Goal: Task Accomplishment & Management: Complete application form

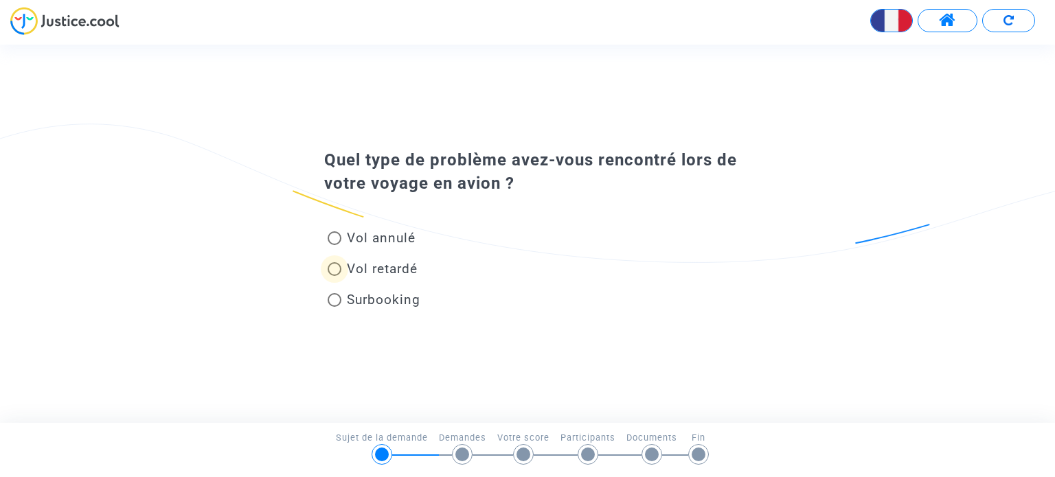
click at [376, 266] on span "Vol retardé" at bounding box center [382, 269] width 71 height 16
click at [335, 276] on input "Vol retardé" at bounding box center [334, 276] width 1 height 1
radio input "true"
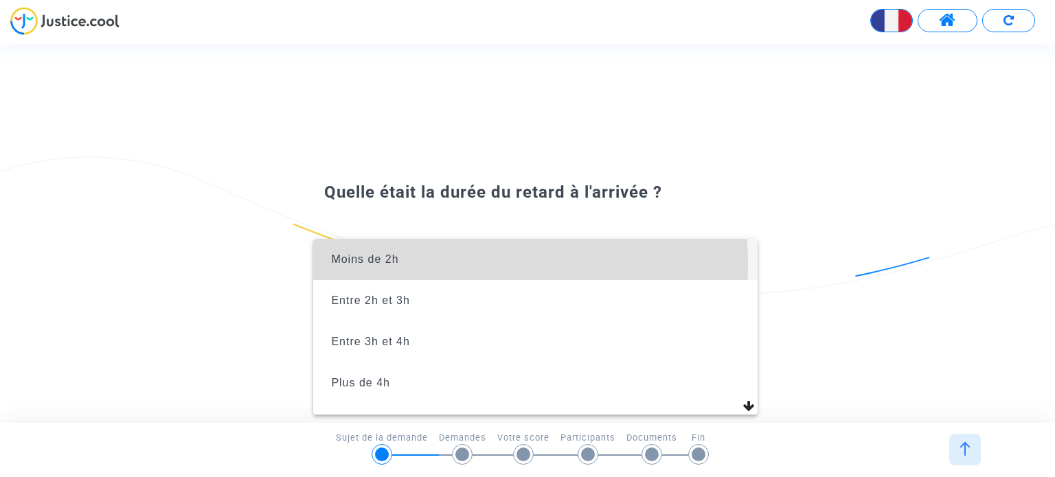
click at [424, 263] on span "Moins de 2h" at bounding box center [535, 259] width 422 height 41
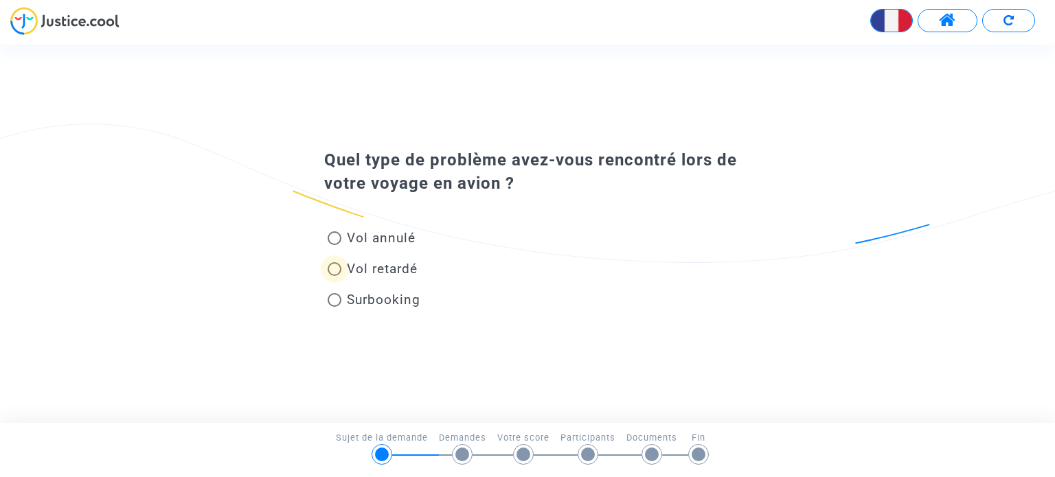
click at [393, 271] on span "Vol retardé" at bounding box center [382, 269] width 71 height 16
click at [335, 276] on input "Vol retardé" at bounding box center [334, 276] width 1 height 1
radio input "true"
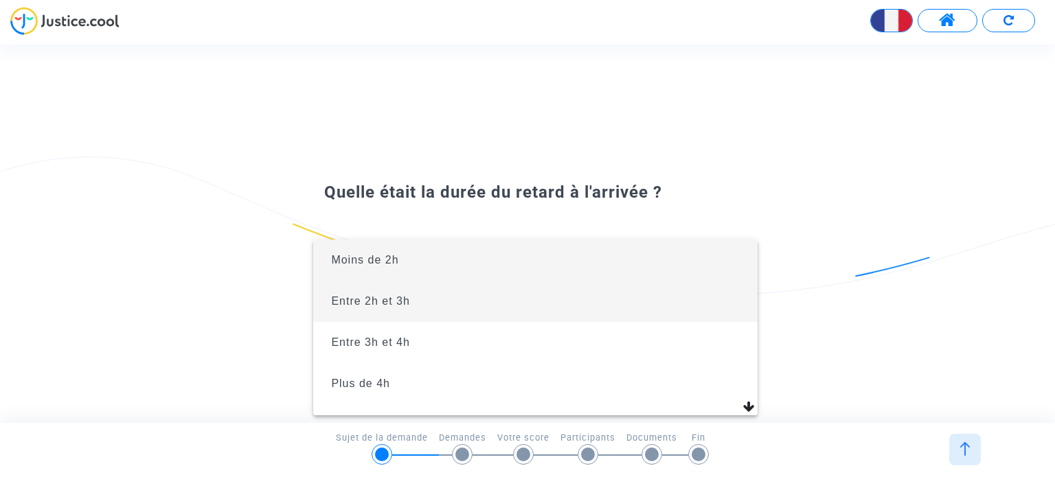
click at [403, 292] on span "Entre 2h et 3h" at bounding box center [535, 301] width 422 height 41
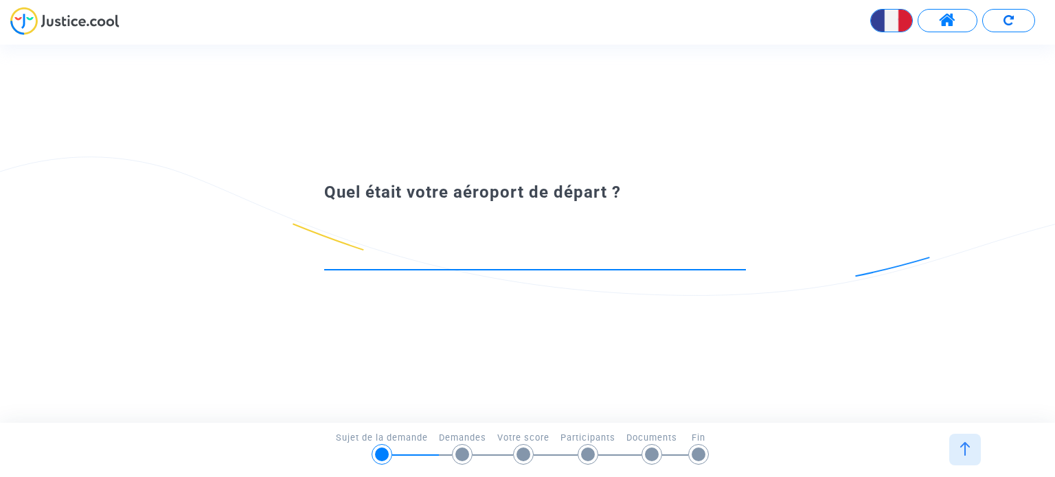
click at [376, 253] on input at bounding box center [535, 258] width 422 height 14
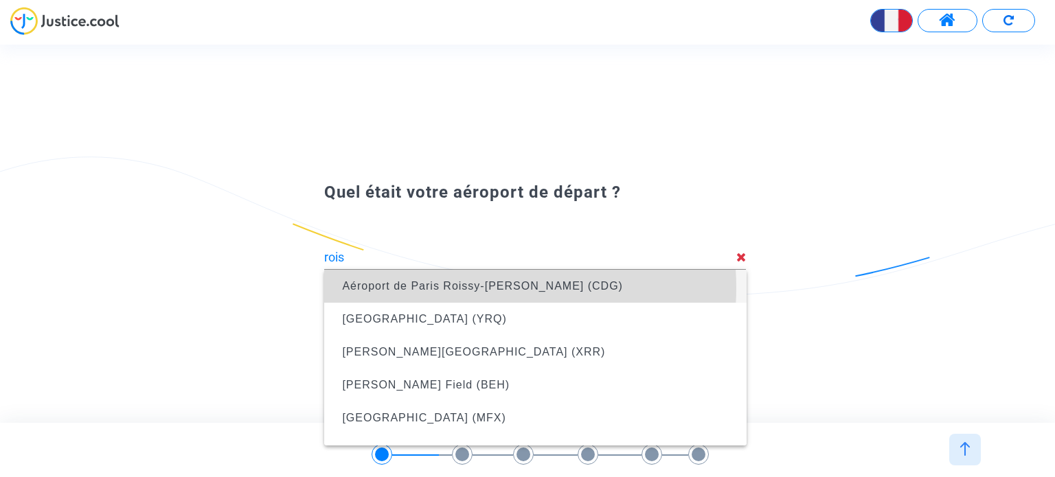
click at [462, 288] on span "Aéroport de Paris Roissy-[PERSON_NAME] (CDG)" at bounding box center [482, 286] width 281 height 12
type input "Aéroport de Paris Roissy-[PERSON_NAME] (CDG)"
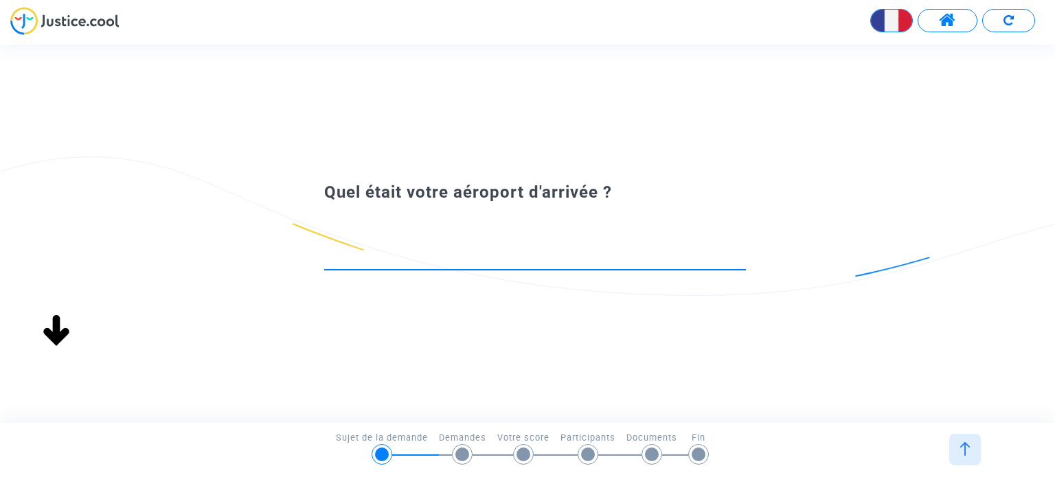
click at [467, 243] on div at bounding box center [535, 252] width 422 height 35
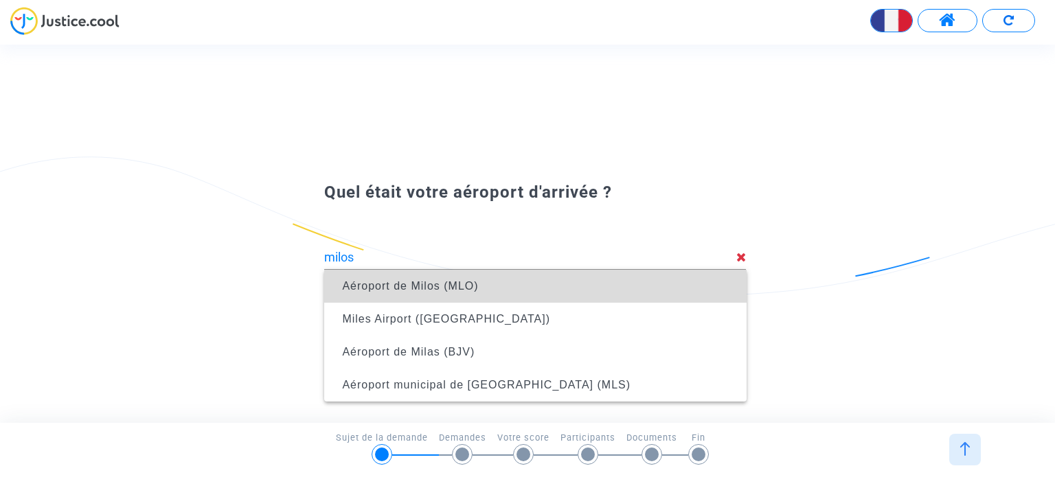
click at [471, 291] on span "Aéroport de Milos (MLO)" at bounding box center [410, 286] width 136 height 12
type input "Aéroport de Milos (MLO)"
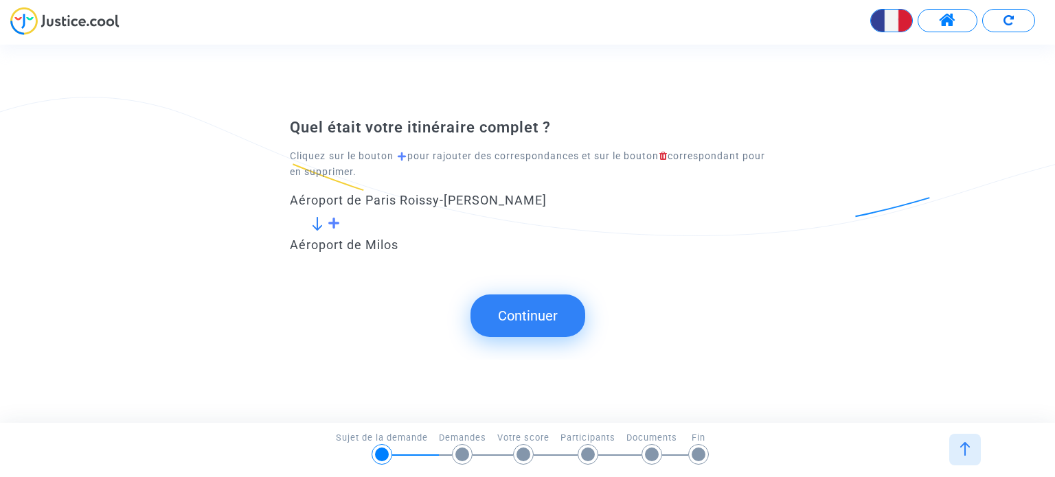
click at [335, 222] on span at bounding box center [334, 223] width 13 height 12
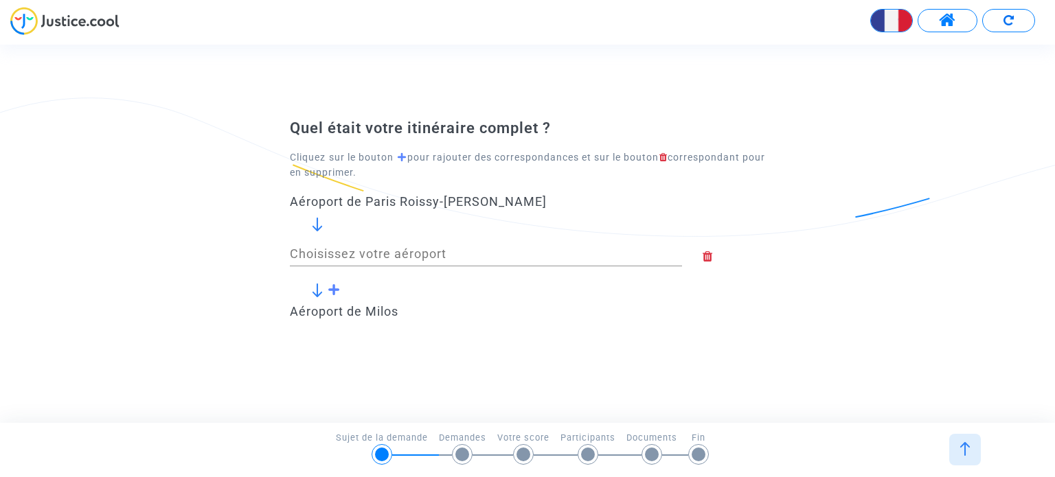
click at [348, 257] on input "Choisissez votre aéroport" at bounding box center [486, 254] width 392 height 14
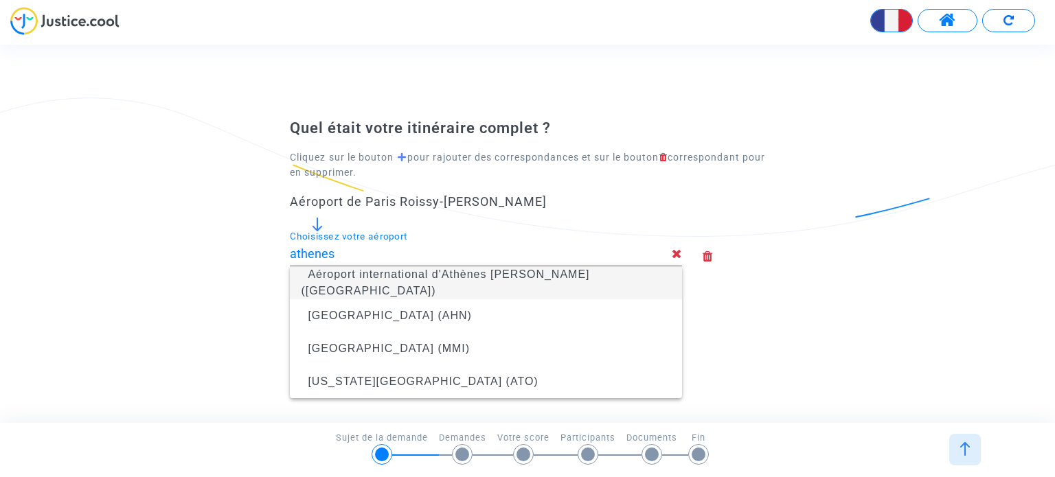
click at [509, 291] on span "Aéroport international d'Athènes [PERSON_NAME] ([GEOGRAPHIC_DATA])" at bounding box center [486, 283] width 370 height 55
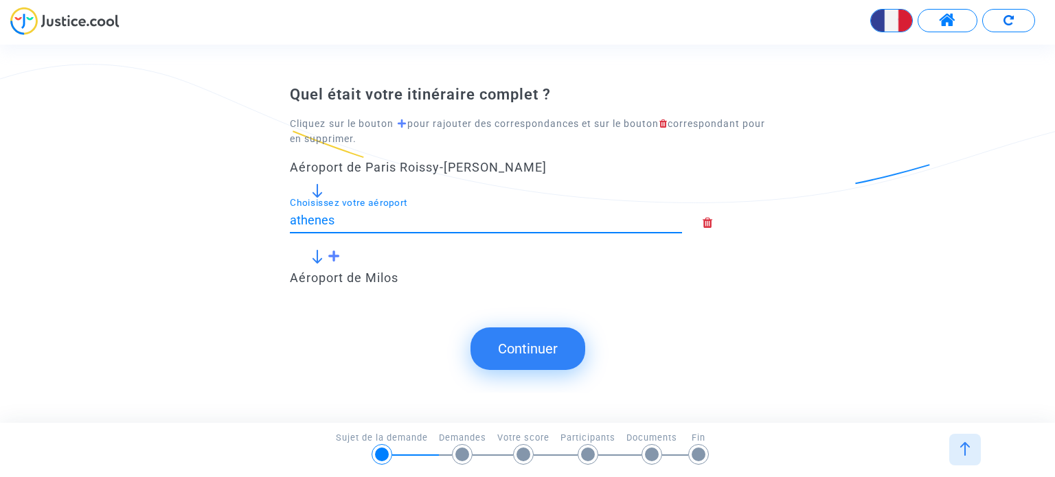
type input "Aéroport international d'Athènes [PERSON_NAME] ([GEOGRAPHIC_DATA])"
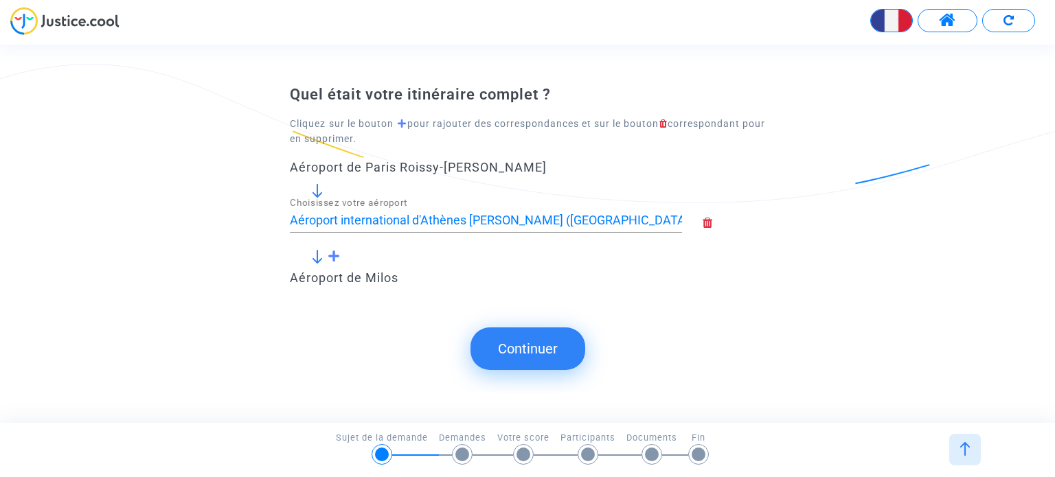
click at [548, 351] on button "Continuer" at bounding box center [528, 349] width 115 height 43
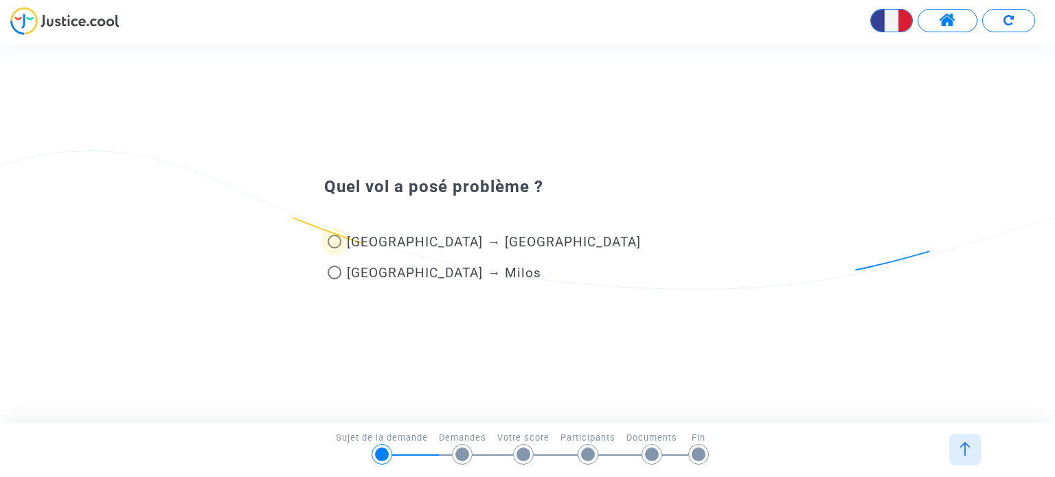
click at [333, 243] on span at bounding box center [335, 242] width 14 height 14
click at [334, 249] on input "[GEOGRAPHIC_DATA] → [GEOGRAPHIC_DATA]" at bounding box center [334, 249] width 1 height 1
radio input "true"
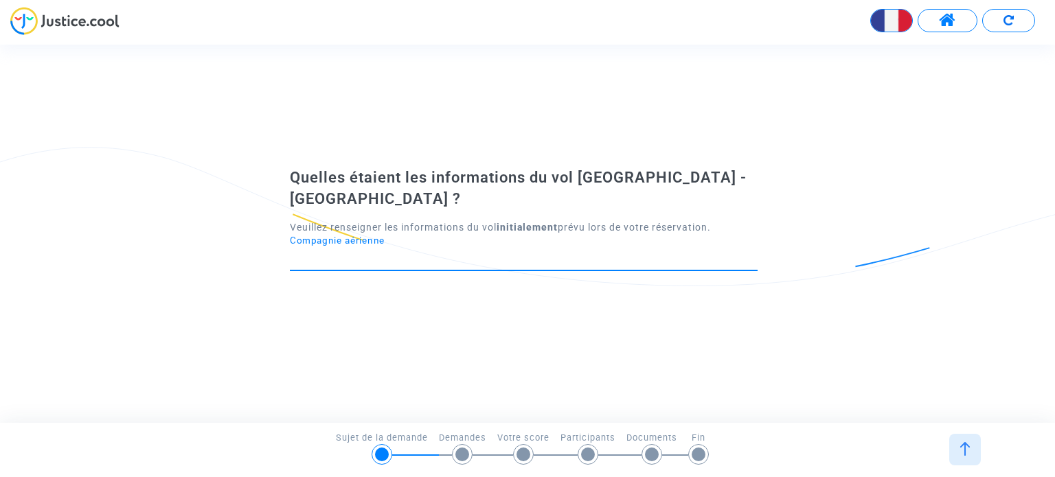
click at [389, 251] on input "Compagnie aérienne" at bounding box center [524, 258] width 468 height 14
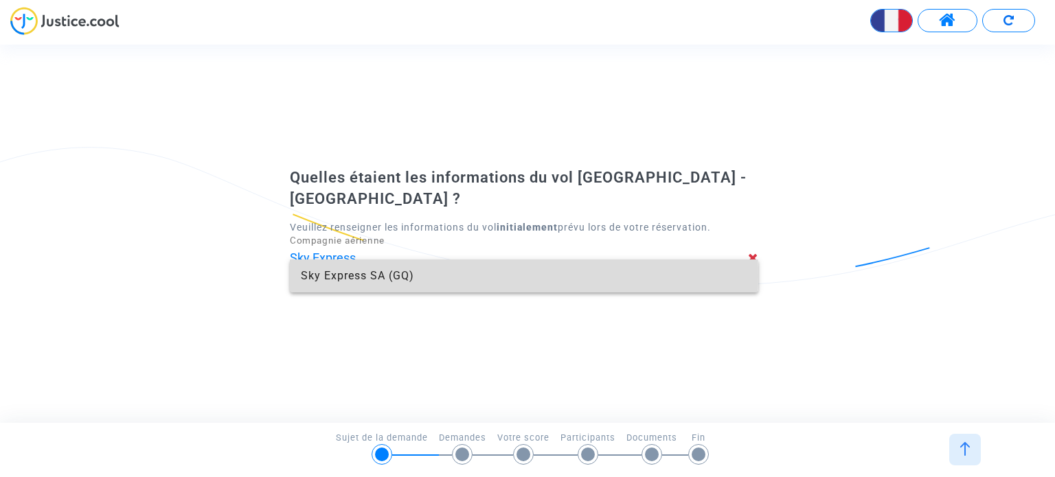
click at [376, 276] on span "Sky Express SA (GQ)" at bounding box center [524, 276] width 446 height 33
type input "Sky Express SA"
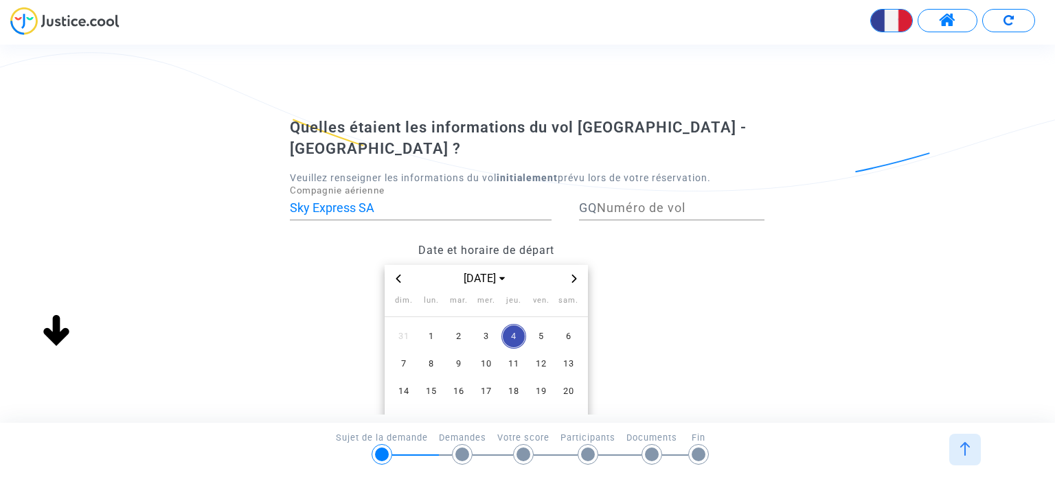
click at [399, 275] on icon "Previous month" at bounding box center [398, 279] width 5 height 8
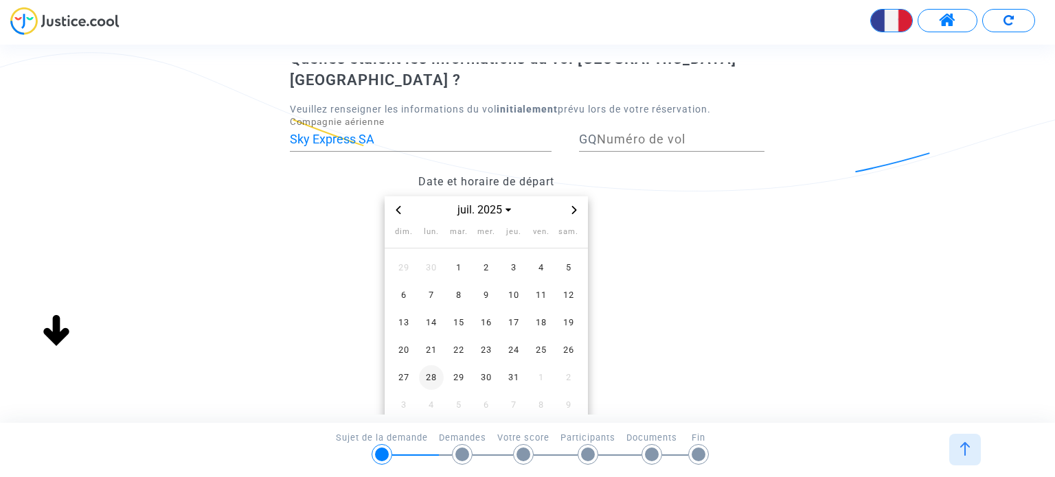
click at [423, 366] on span "28" at bounding box center [431, 378] width 25 height 25
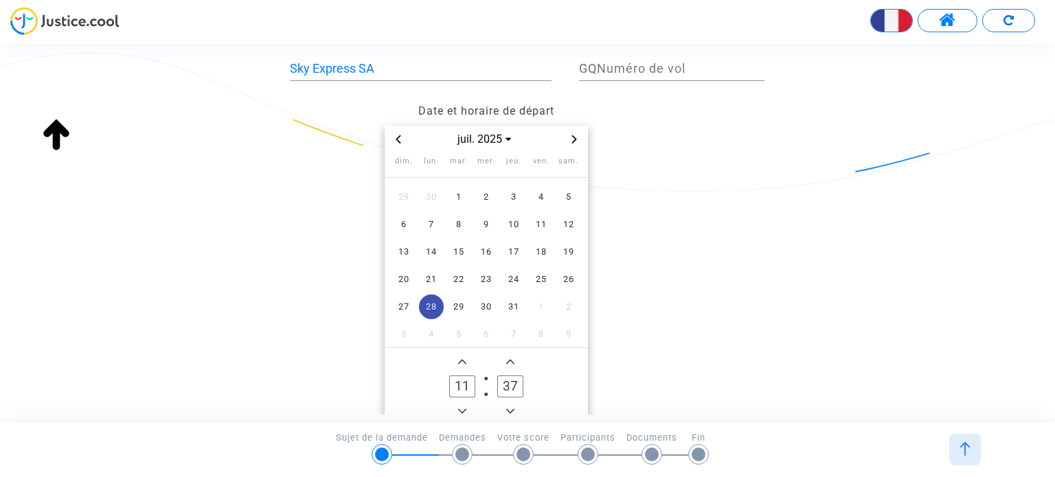
scroll to position [210, 0]
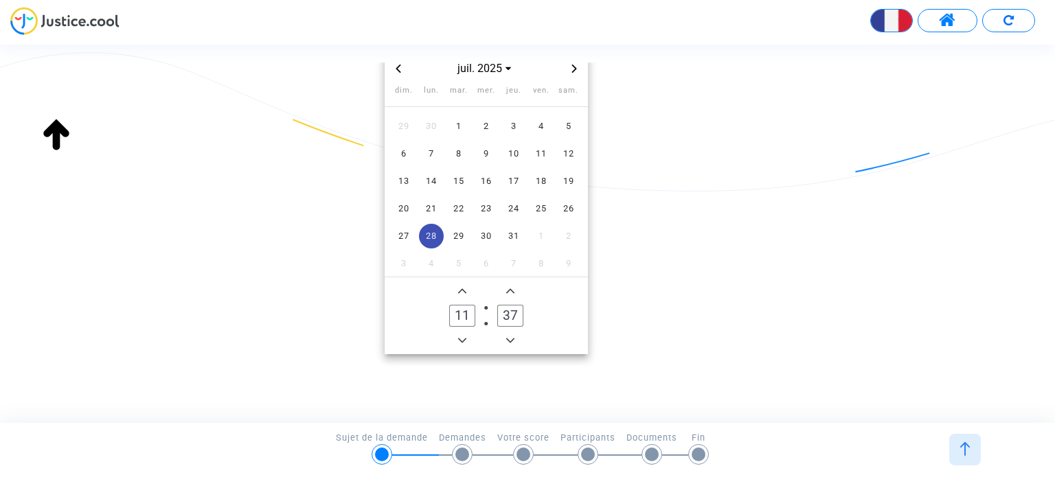
click at [661, 376] on div "Quelles étaient les informations du vol [GEOGRAPHIC_DATA] - [GEOGRAPHIC_DATA] ?…" at bounding box center [527, 244] width 1055 height 363
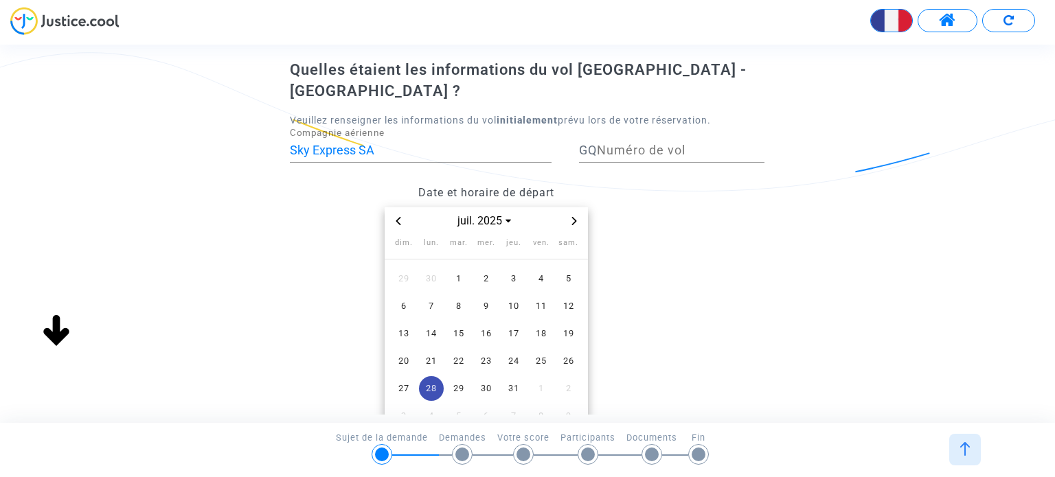
scroll to position [73, 0]
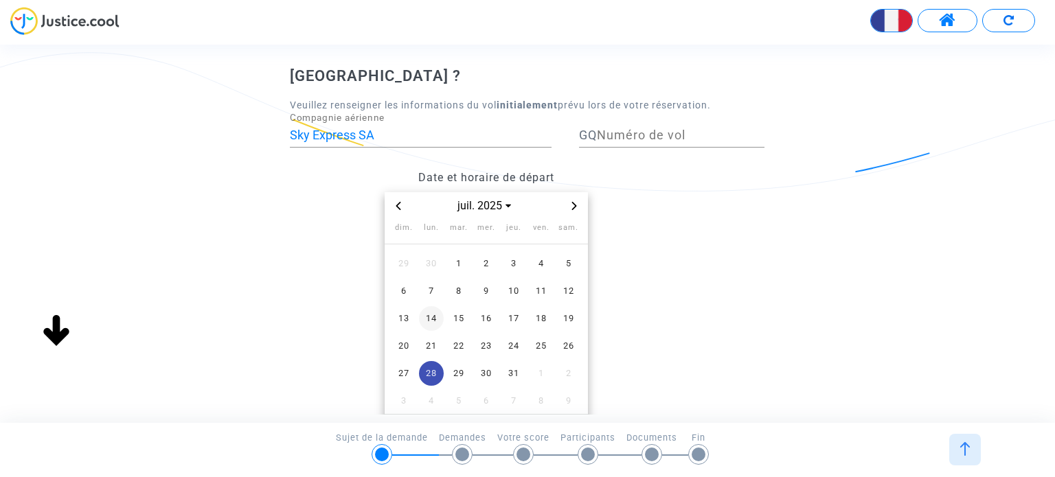
click at [431, 306] on span "14" at bounding box center [431, 318] width 25 height 25
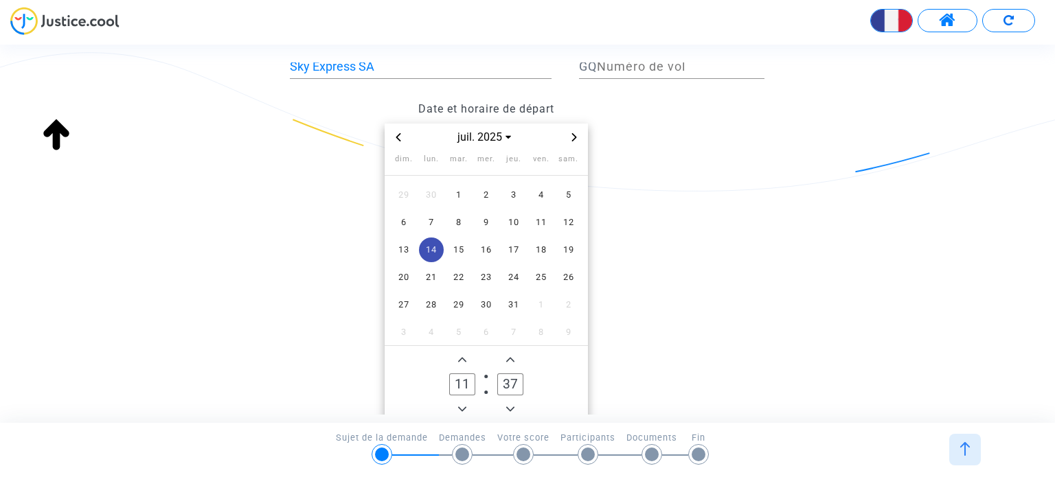
click at [461, 357] on icon "Add a hour" at bounding box center [462, 359] width 8 height 5
type input "14"
click at [509, 405] on icon "Minus a minute" at bounding box center [510, 409] width 8 height 8
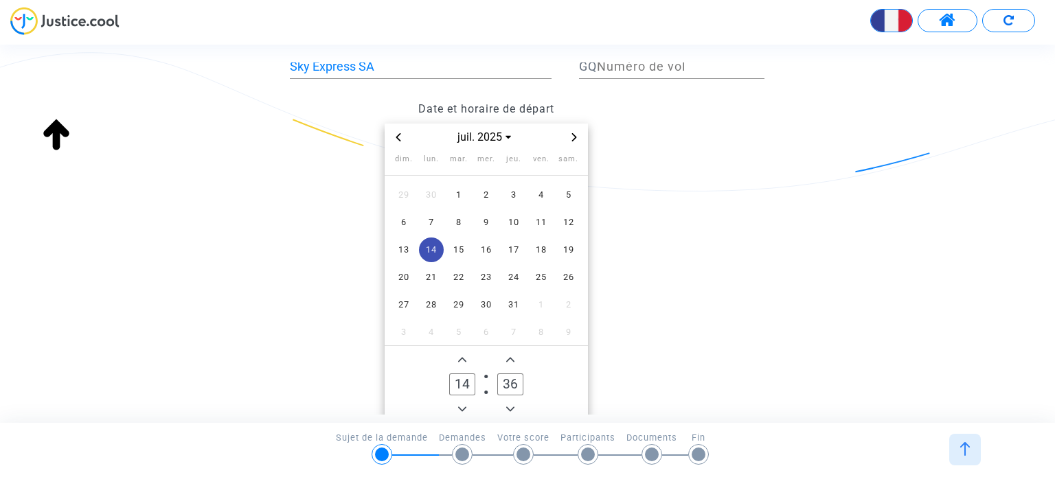
click at [509, 405] on icon "Minus a minute" at bounding box center [510, 409] width 8 height 8
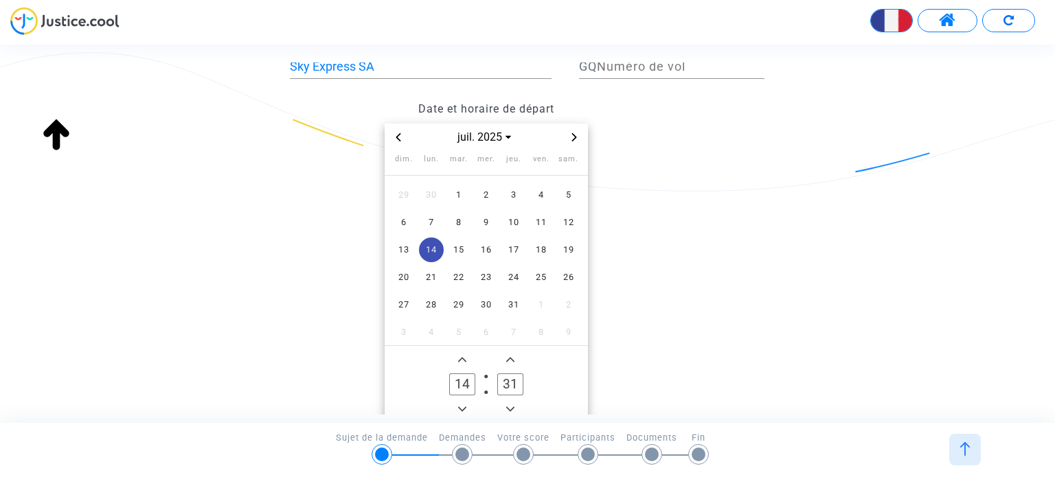
click at [509, 405] on icon "Minus a minute" at bounding box center [510, 409] width 8 height 8
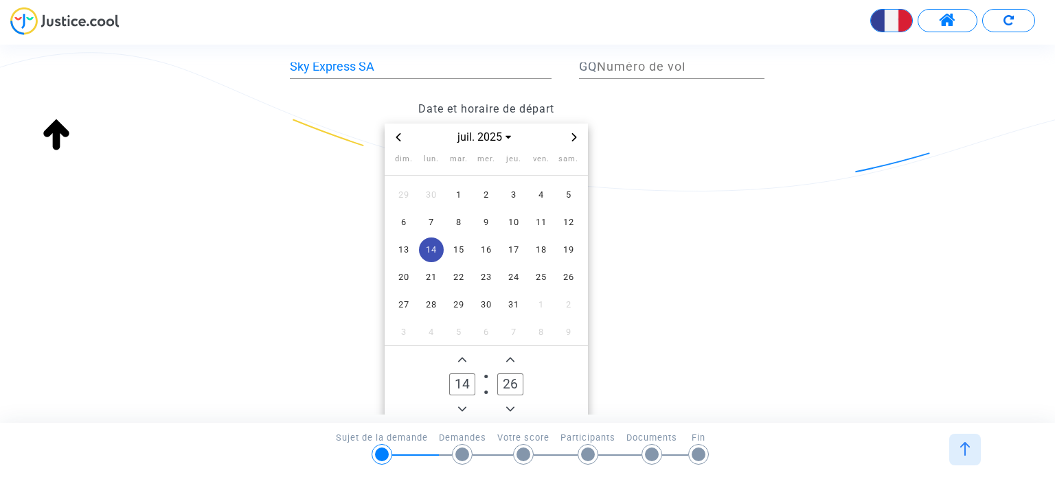
click at [509, 405] on icon "Minus a minute" at bounding box center [510, 409] width 8 height 8
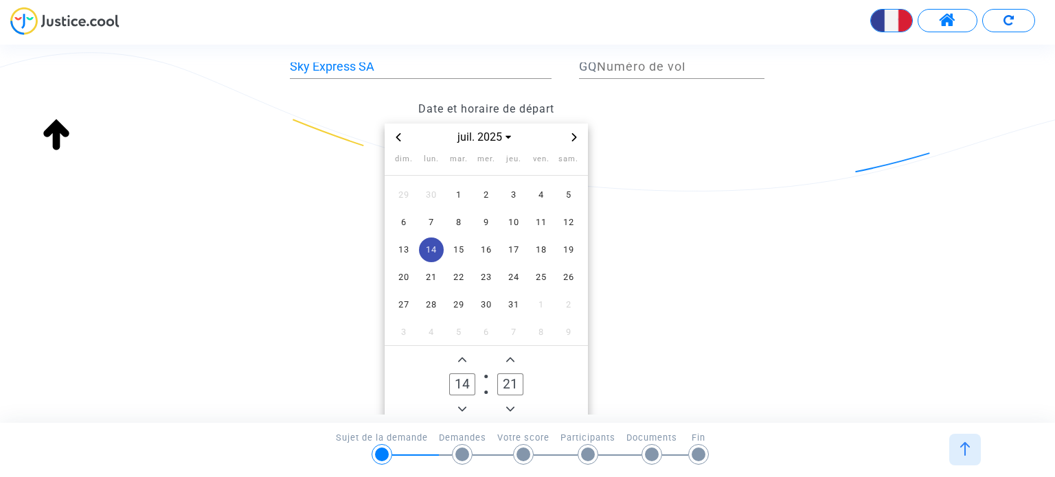
click at [509, 405] on icon "Minus a minute" at bounding box center [510, 409] width 8 height 8
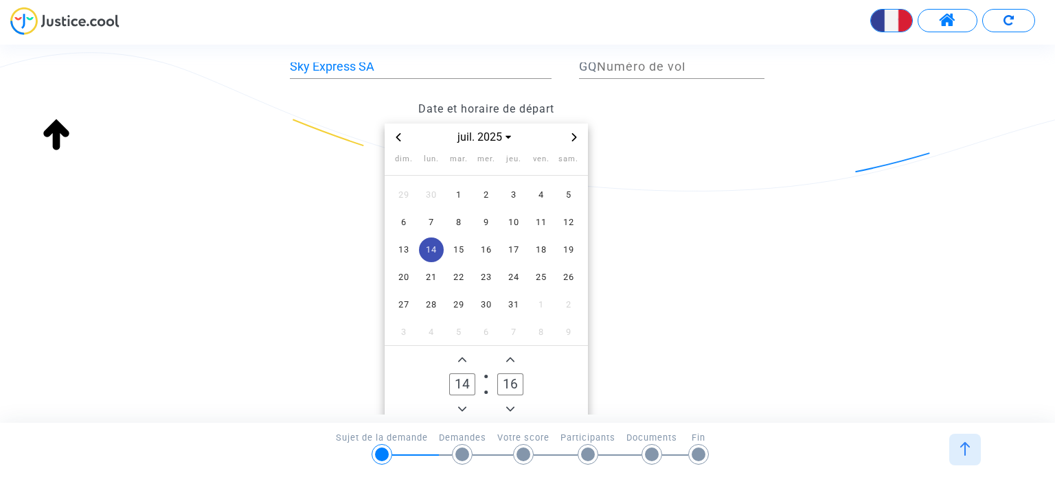
click at [509, 405] on icon "Minus a minute" at bounding box center [510, 409] width 8 height 8
type input "15"
click at [672, 350] on datetime "[DATE] dim. lun. mar. mer. jeu. ven. sam. 29 30 1 2 3 4 5 6 7 8 9 10 11 12 13 1…" at bounding box center [486, 274] width 392 height 300
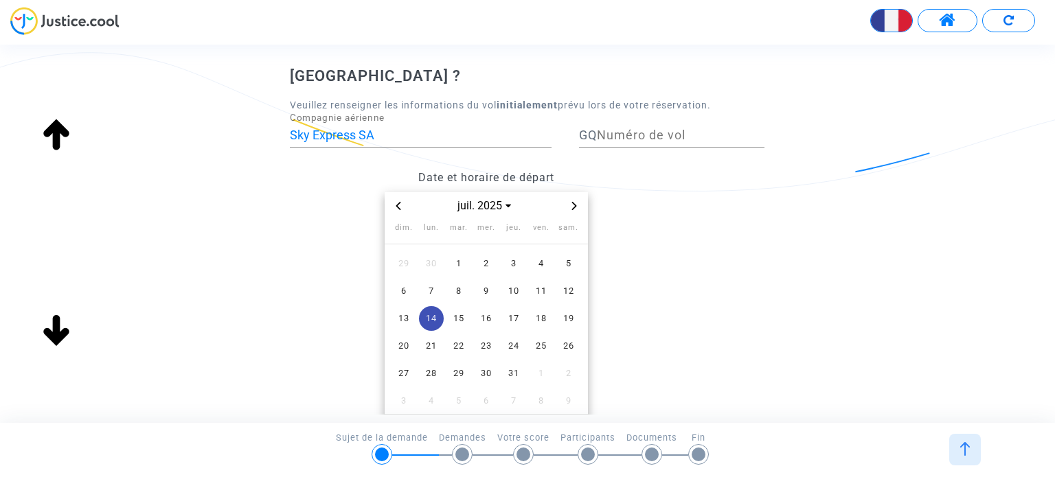
scroll to position [0, 0]
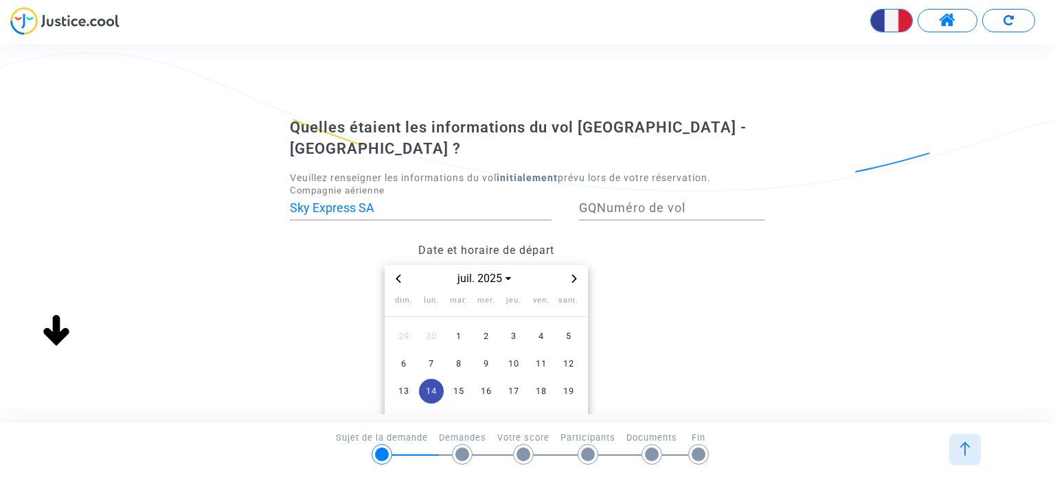
click at [624, 201] on input "Numéro de vol" at bounding box center [681, 208] width 168 height 14
drag, startPoint x: 599, startPoint y: 181, endPoint x: 576, endPoint y: 188, distance: 23.7
click at [576, 188] on div "GQ Numéro de vol" at bounding box center [672, 210] width 206 height 51
paste input "WD7TEZ"
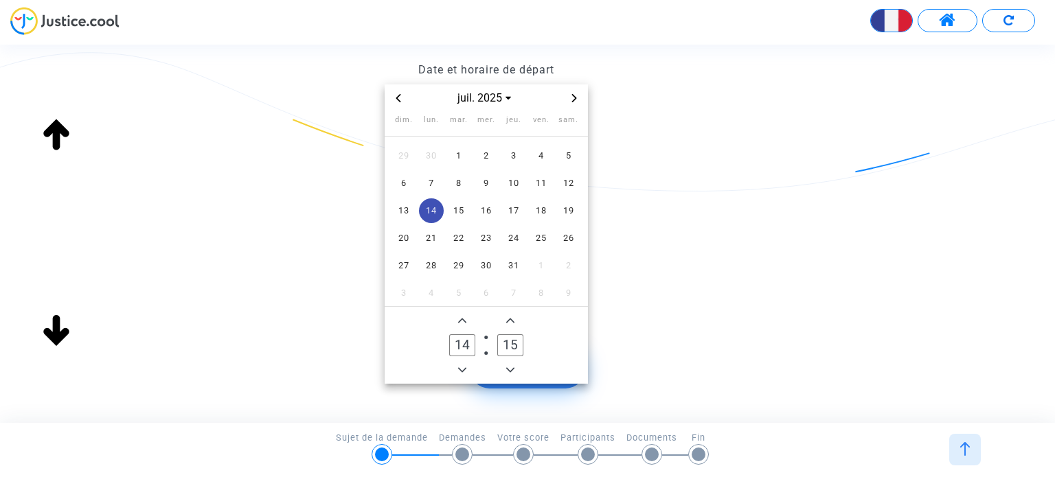
scroll to position [210, 0]
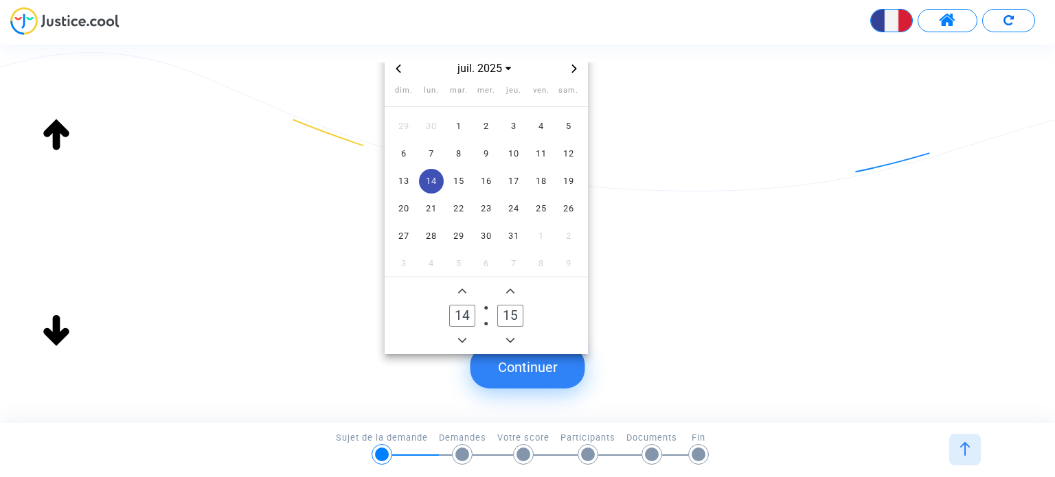
type input "WD7TEZ"
click at [520, 376] on button "Continuer" at bounding box center [528, 367] width 115 height 43
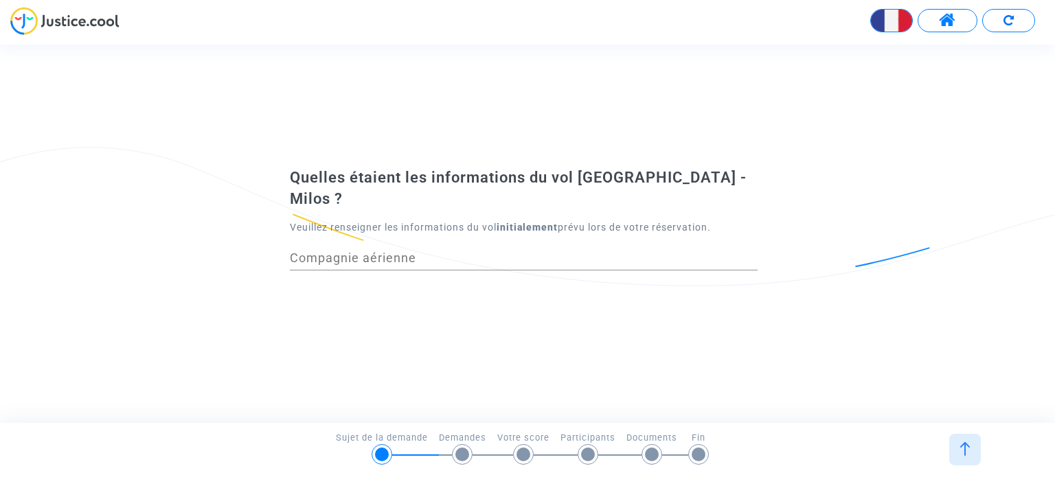
click at [464, 238] on div "Compagnie aérienne" at bounding box center [524, 253] width 468 height 35
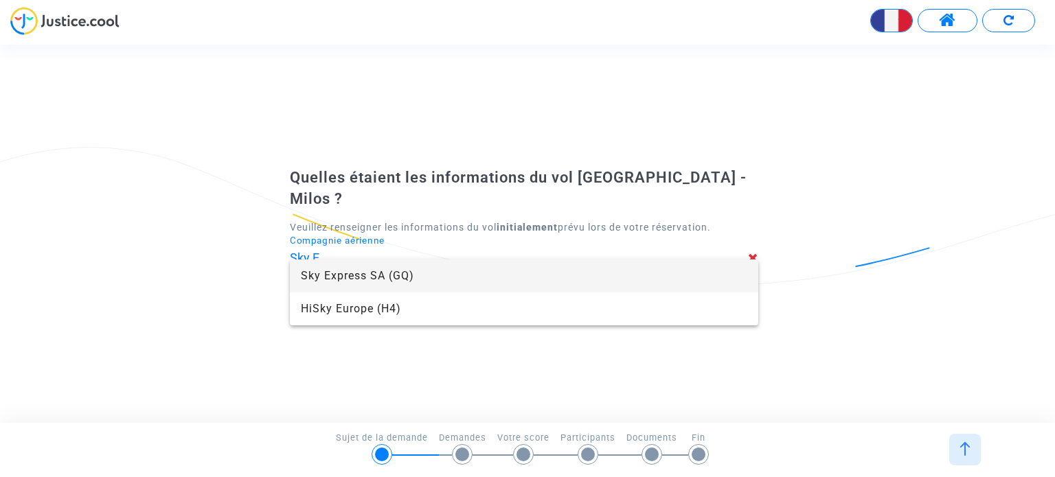
click at [348, 280] on span "Sky Express SA (GQ)" at bounding box center [524, 276] width 446 height 33
type input "Sky Express SA"
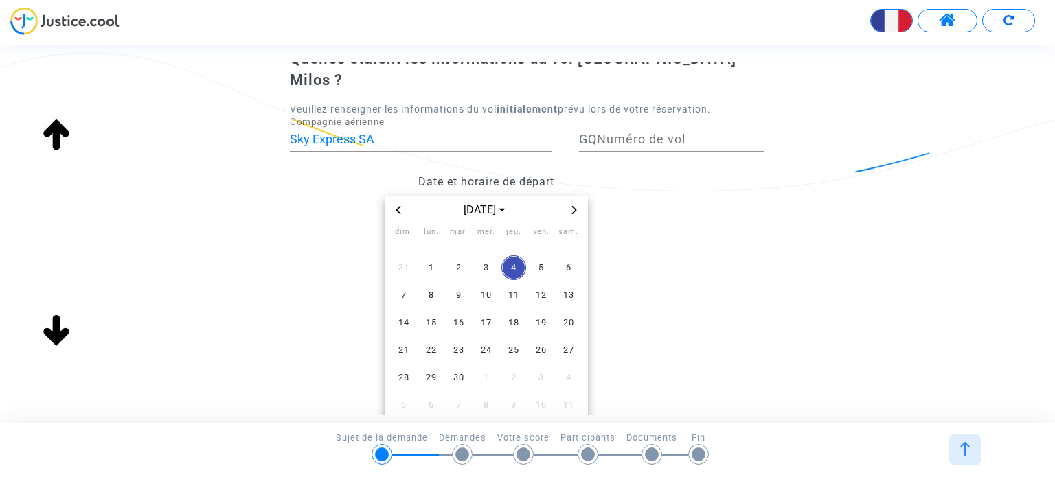
scroll to position [137, 0]
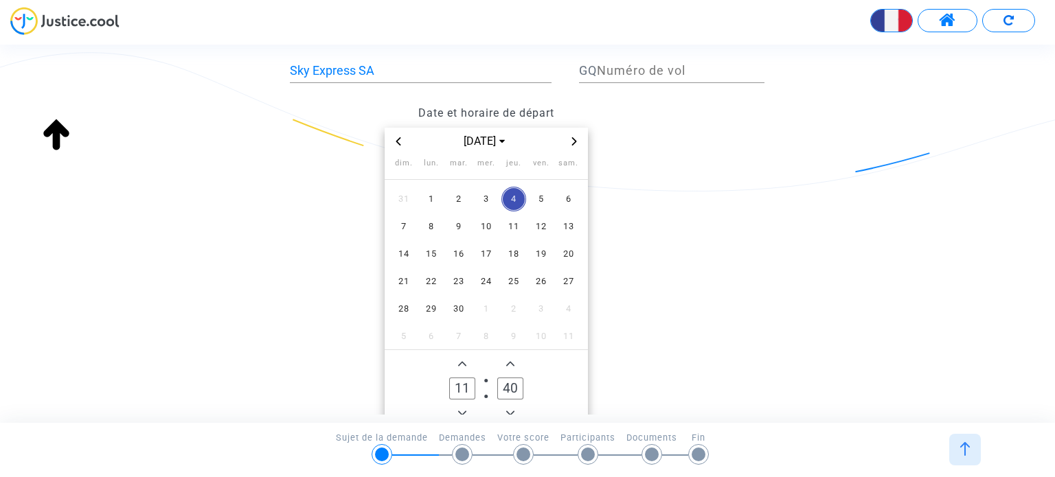
click at [460, 361] on icon "Add a hour" at bounding box center [462, 363] width 8 height 5
type input "14"
click at [510, 409] on icon "Minus a minute" at bounding box center [510, 413] width 8 height 8
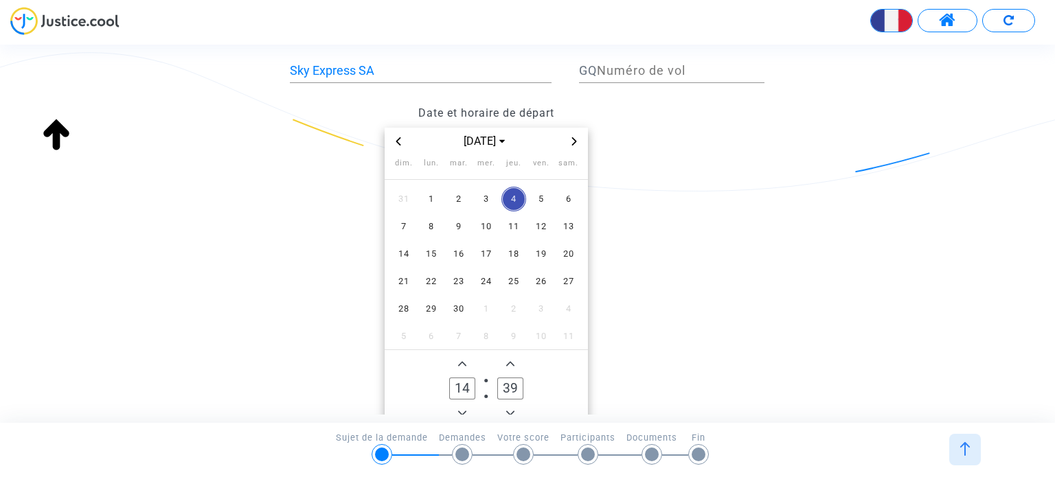
click at [510, 409] on icon "Minus a minute" at bounding box center [510, 413] width 8 height 8
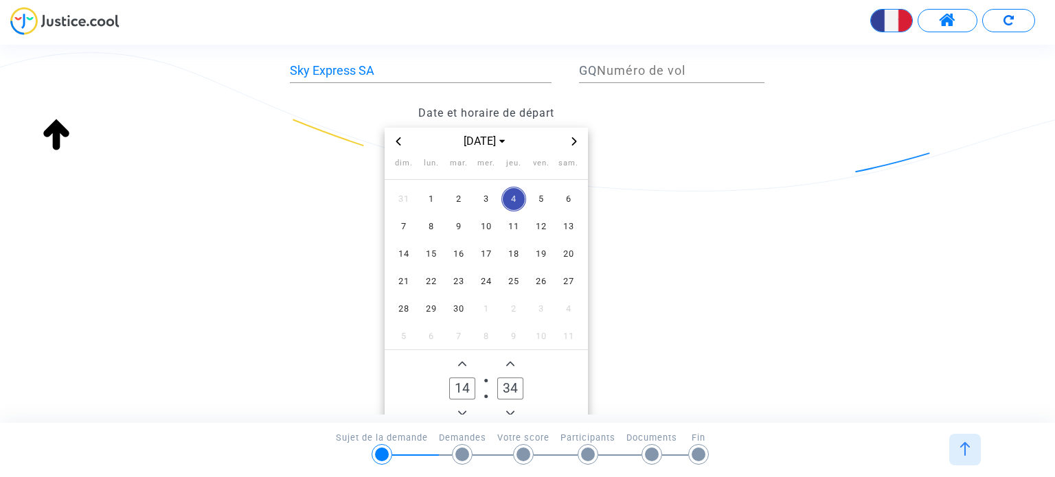
click at [510, 409] on icon "Minus a minute" at bounding box center [510, 413] width 8 height 8
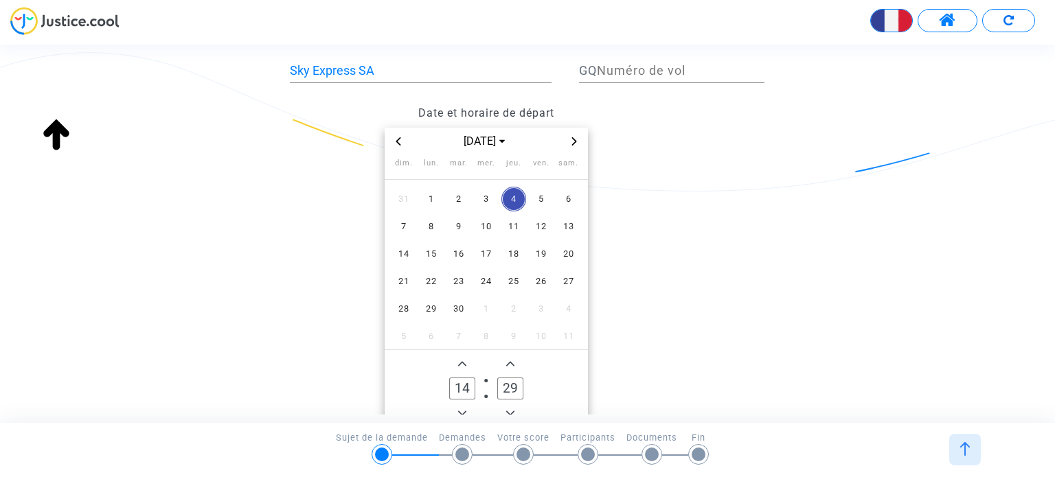
click at [510, 409] on icon "Minus a minute" at bounding box center [510, 413] width 8 height 8
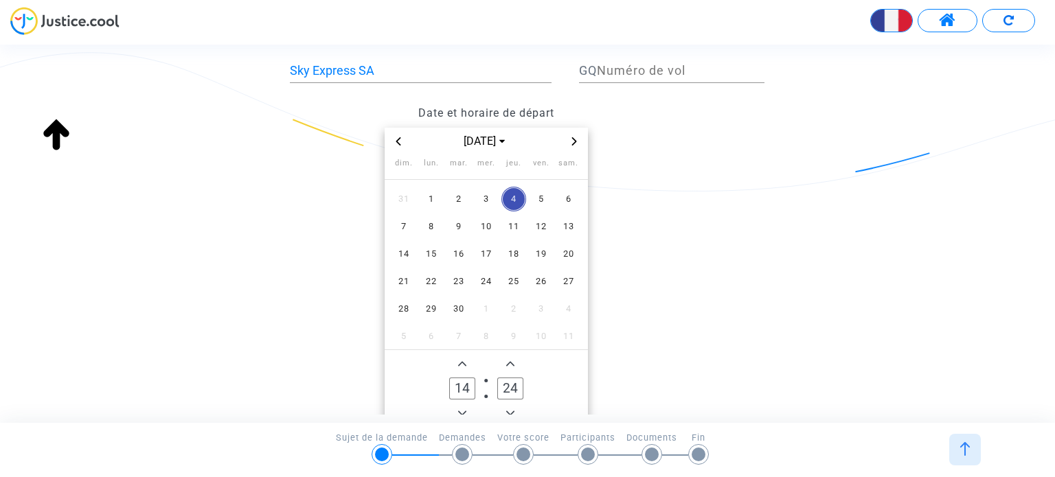
click at [510, 409] on icon "Minus a minute" at bounding box center [510, 413] width 8 height 8
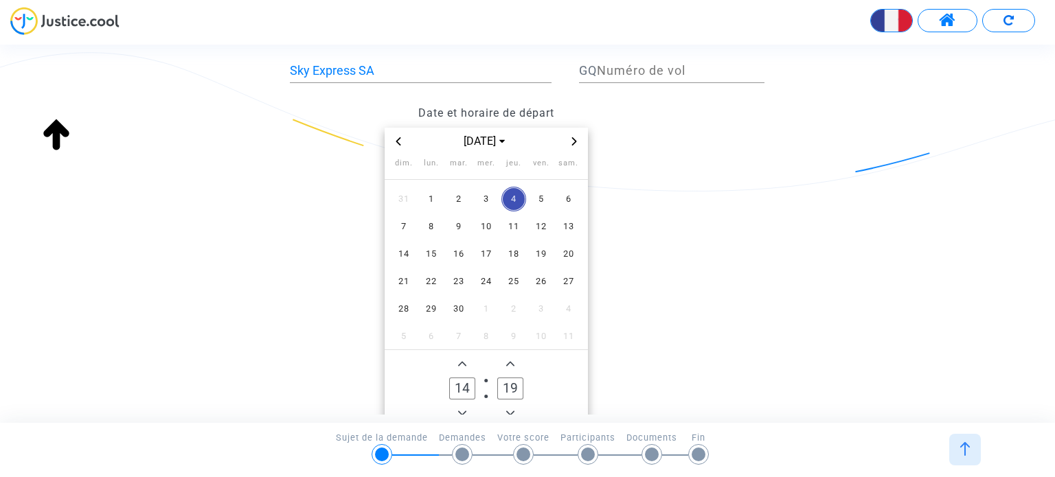
click at [510, 409] on icon "Minus a minute" at bounding box center [510, 413] width 8 height 8
type input "15"
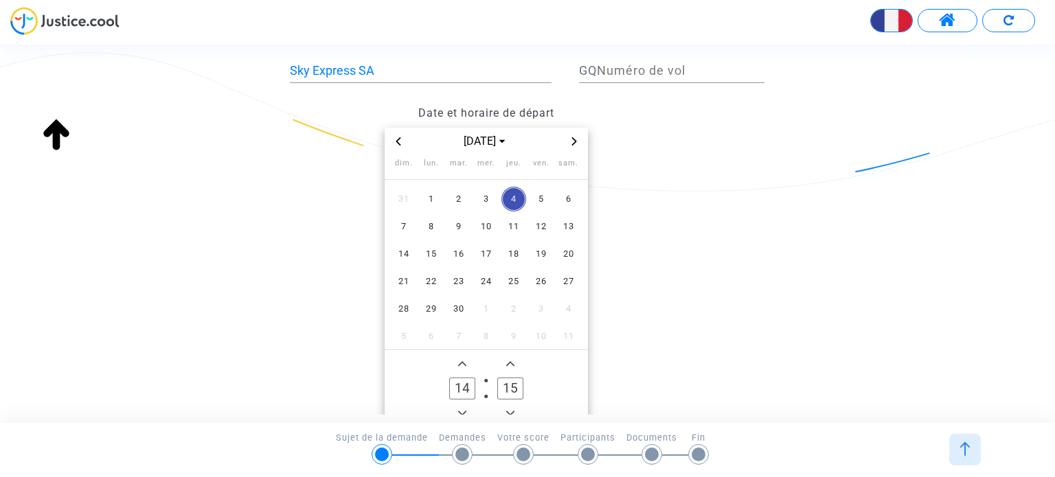
click at [748, 285] on div "Date et horaire de départ [DATE] dim. lun. mar. mer. jeu. ven. sam. 31 1 2 3 4 …" at bounding box center [527, 263] width 495 height 328
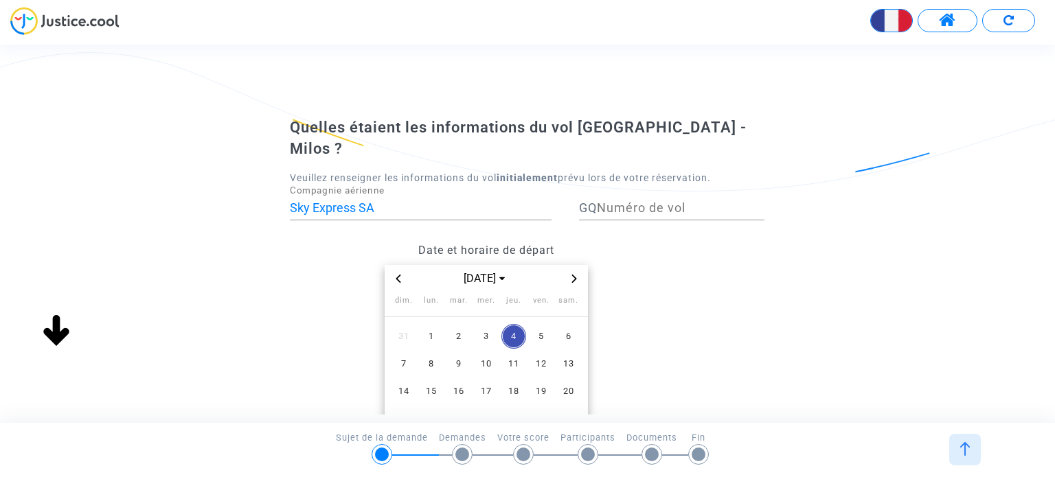
click at [629, 185] on div "Numéro de vol" at bounding box center [681, 202] width 168 height 35
type input "901"
click at [645, 265] on datetime "[DATE] dim. lun. mar. mer. jeu. ven. sam. 31 1 2 3 4 5 6 7 8 9 10 11 12 13 14 1…" at bounding box center [486, 415] width 392 height 300
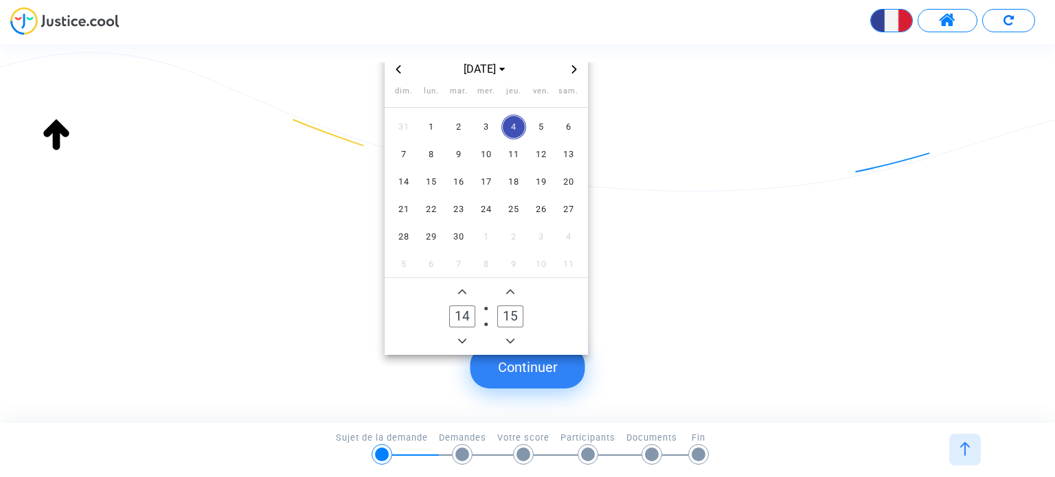
scroll to position [210, 0]
click at [546, 374] on button "Continuer" at bounding box center [528, 367] width 115 height 43
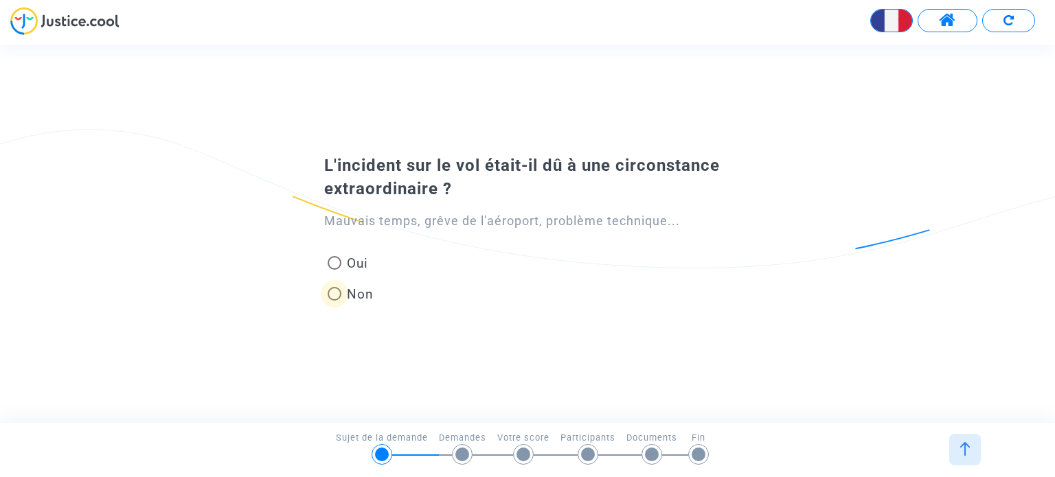
click at [338, 295] on span at bounding box center [335, 294] width 14 height 14
click at [335, 301] on input "Non" at bounding box center [334, 301] width 1 height 1
radio input "true"
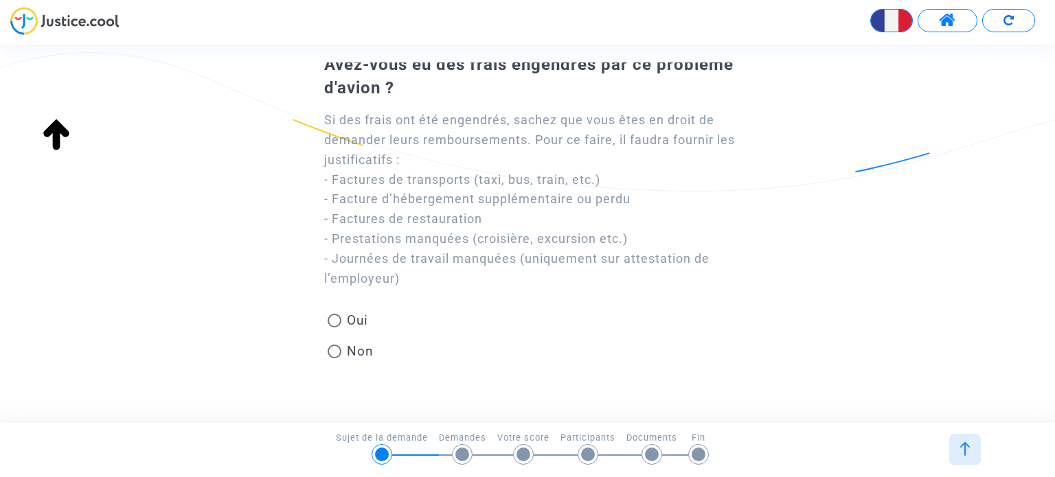
scroll to position [97, 0]
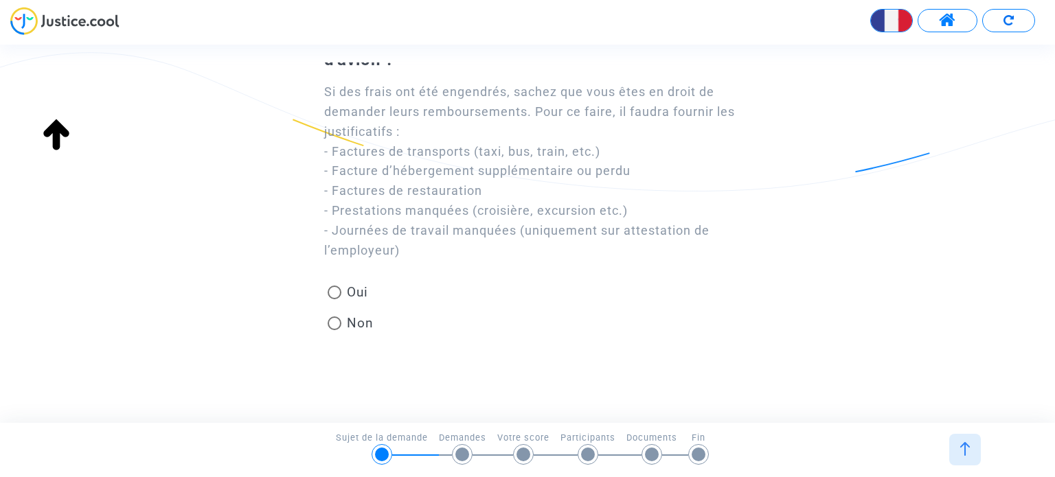
click at [336, 322] on span at bounding box center [335, 324] width 14 height 14
click at [335, 330] on input "Non" at bounding box center [334, 330] width 1 height 1
radio input "true"
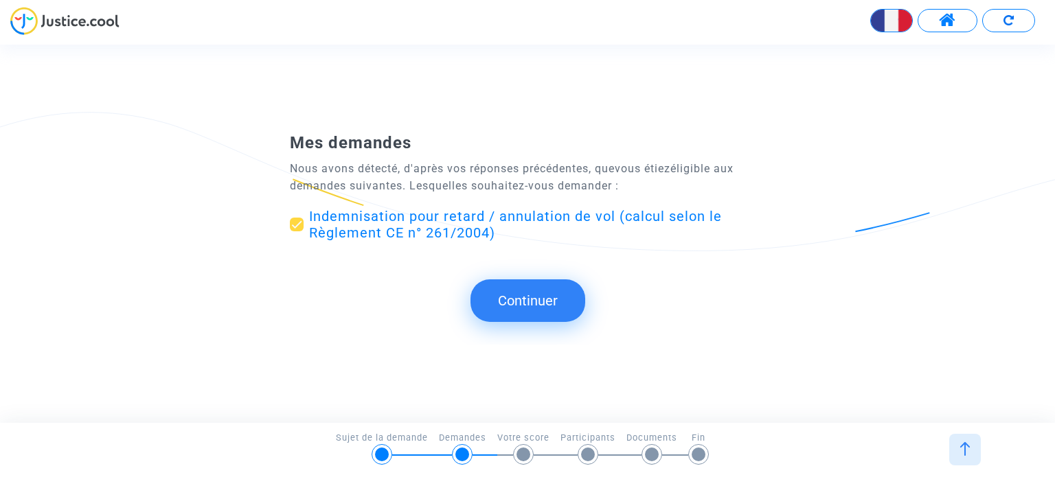
click at [546, 302] on button "Continuer" at bounding box center [528, 301] width 115 height 43
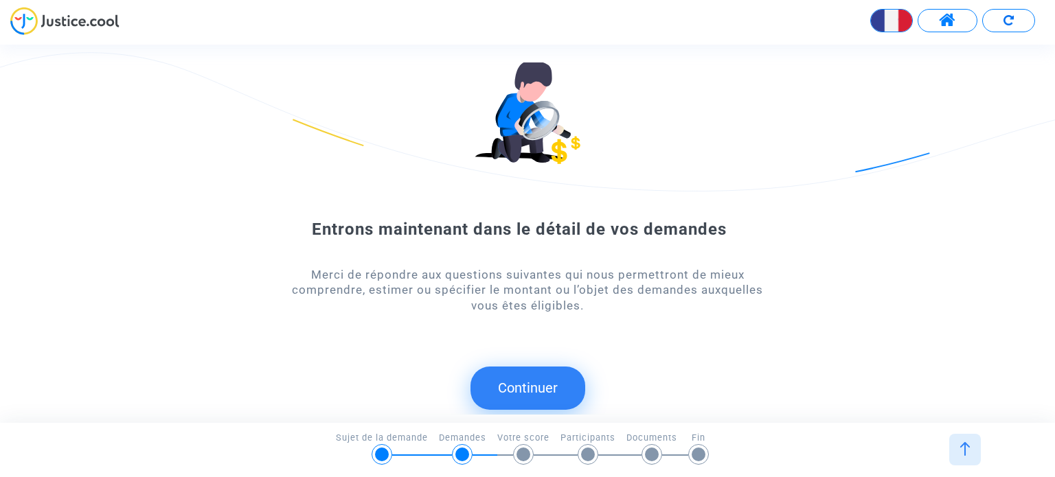
scroll to position [19, 0]
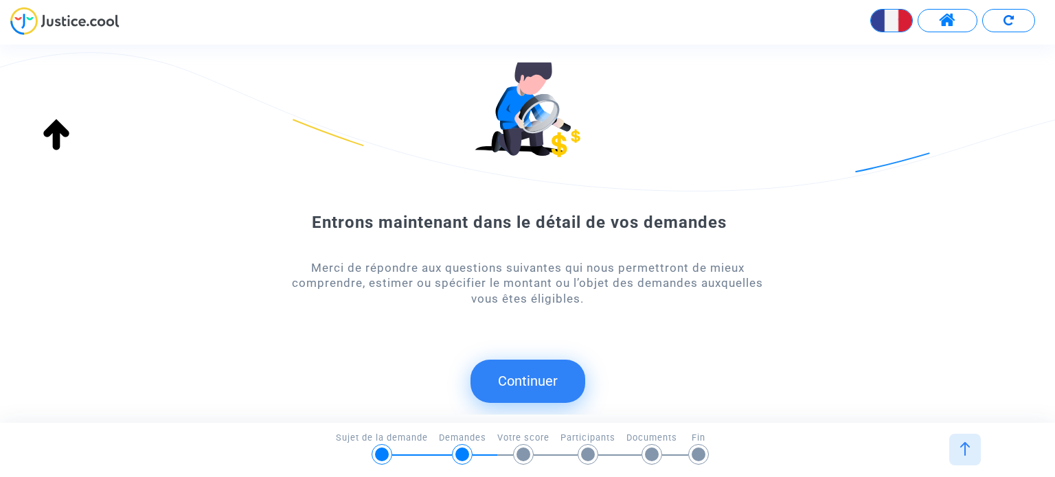
click at [539, 387] on button "Continuer" at bounding box center [528, 381] width 115 height 43
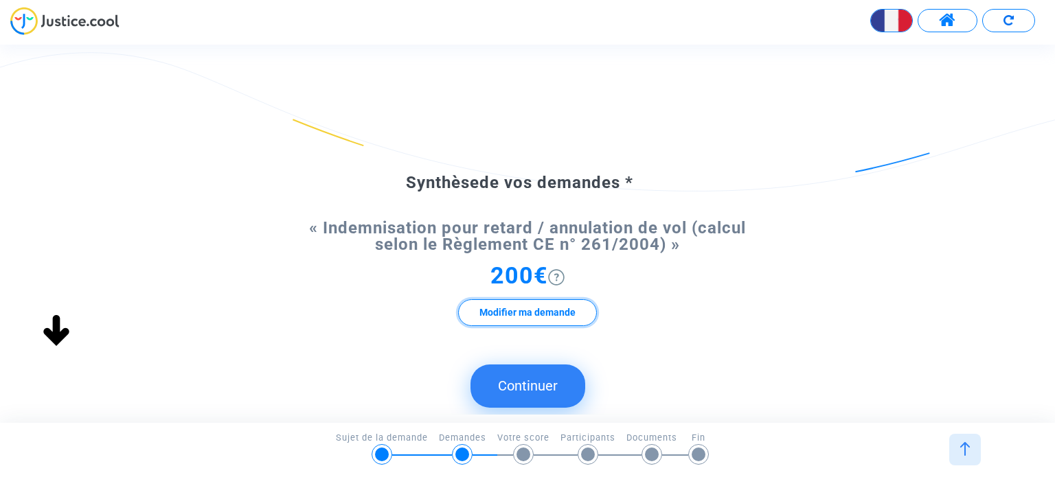
click at [553, 314] on button "Modifier ma demande" at bounding box center [527, 313] width 139 height 27
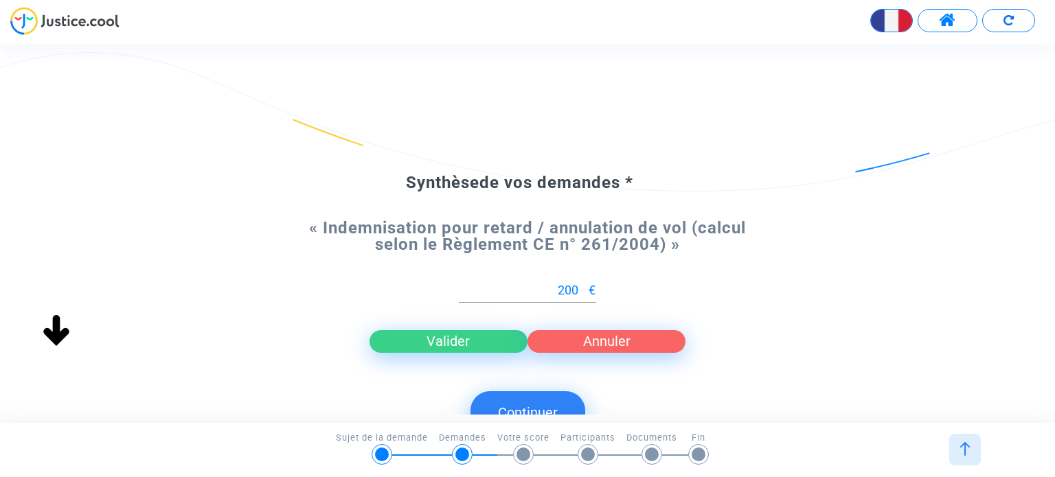
click at [466, 341] on button "Valider" at bounding box center [449, 341] width 158 height 22
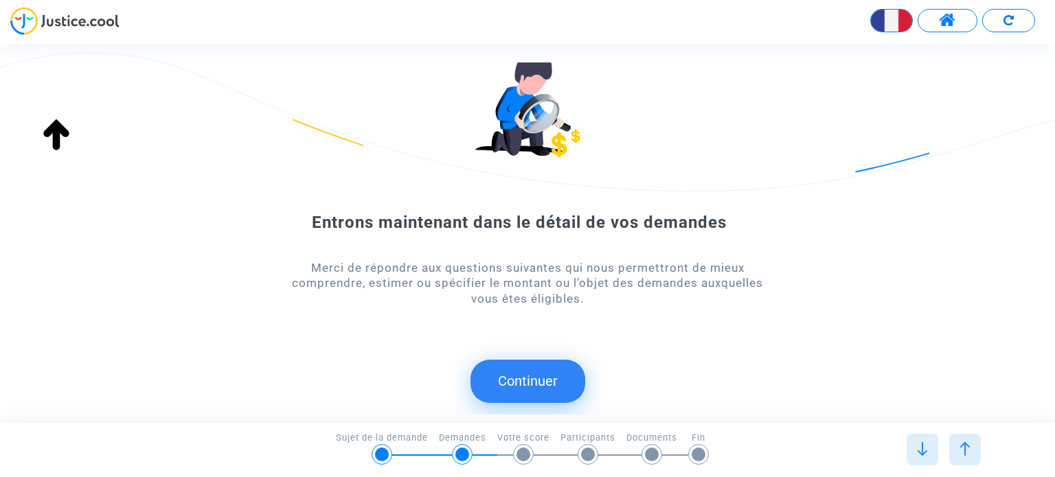
scroll to position [0, 0]
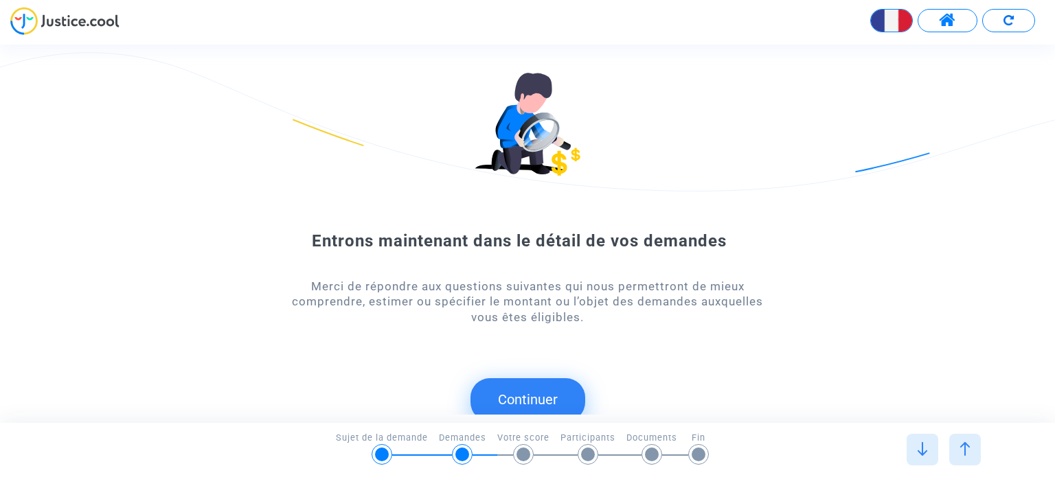
click at [545, 401] on button "Continuer" at bounding box center [528, 400] width 115 height 43
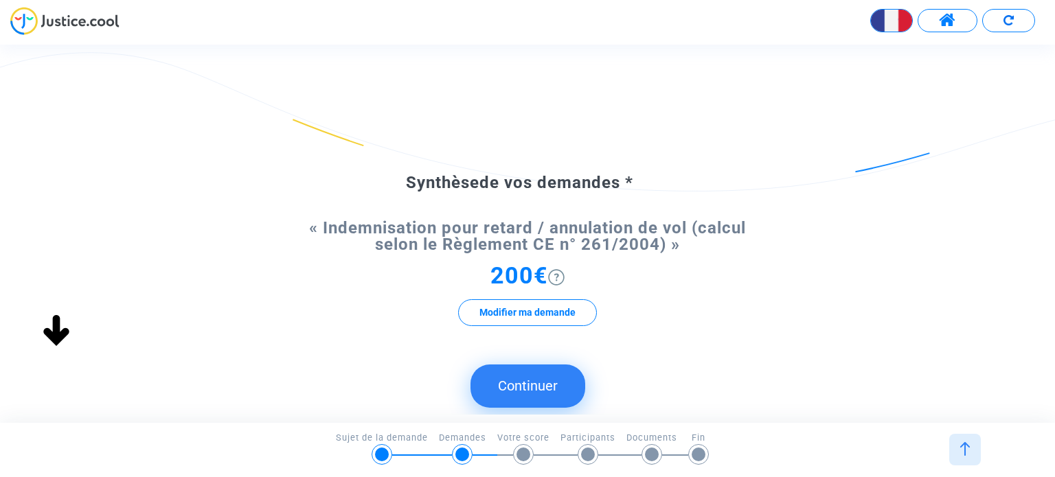
click at [525, 387] on button "Continuer" at bounding box center [528, 386] width 115 height 43
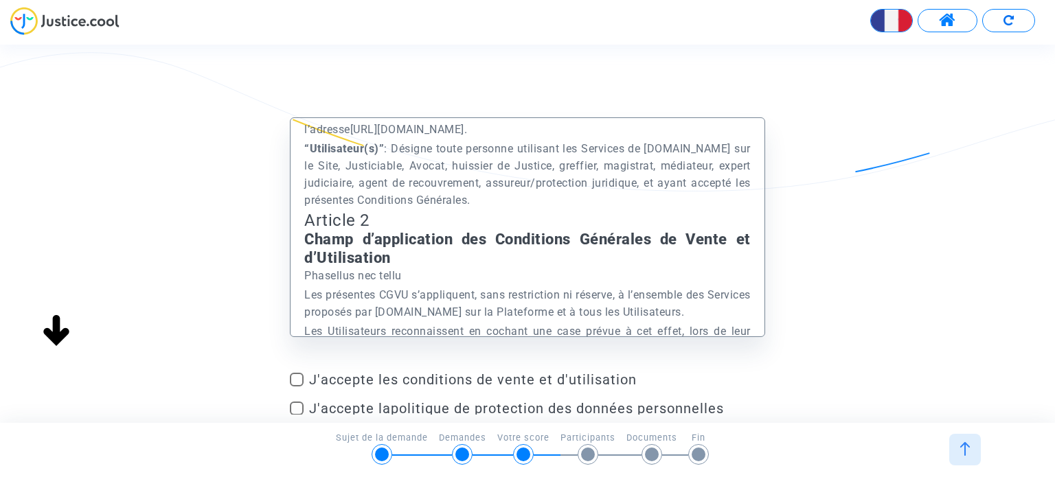
scroll to position [69, 0]
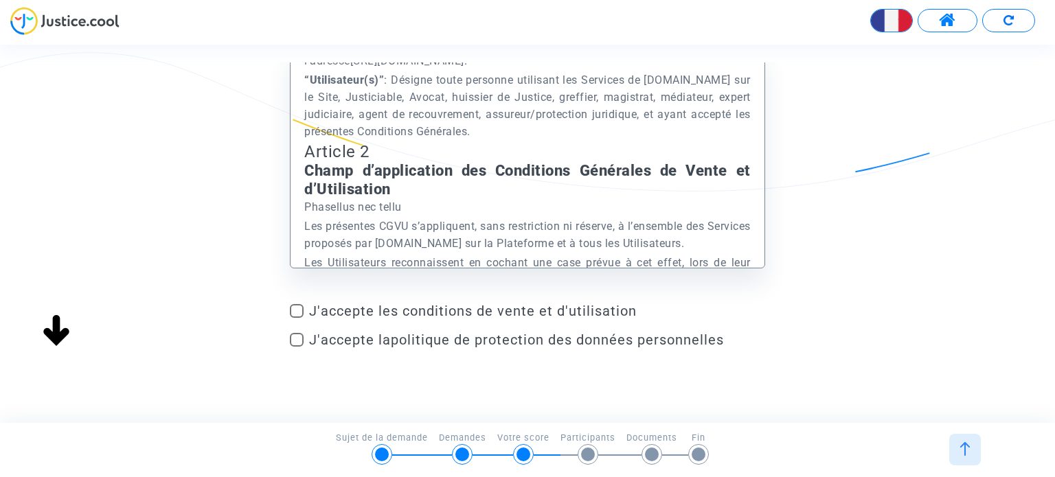
click at [302, 313] on span at bounding box center [297, 311] width 14 height 14
click at [297, 318] on input "J'accepte les conditions de vente et d'utilisation" at bounding box center [296, 318] width 1 height 1
checkbox input "true"
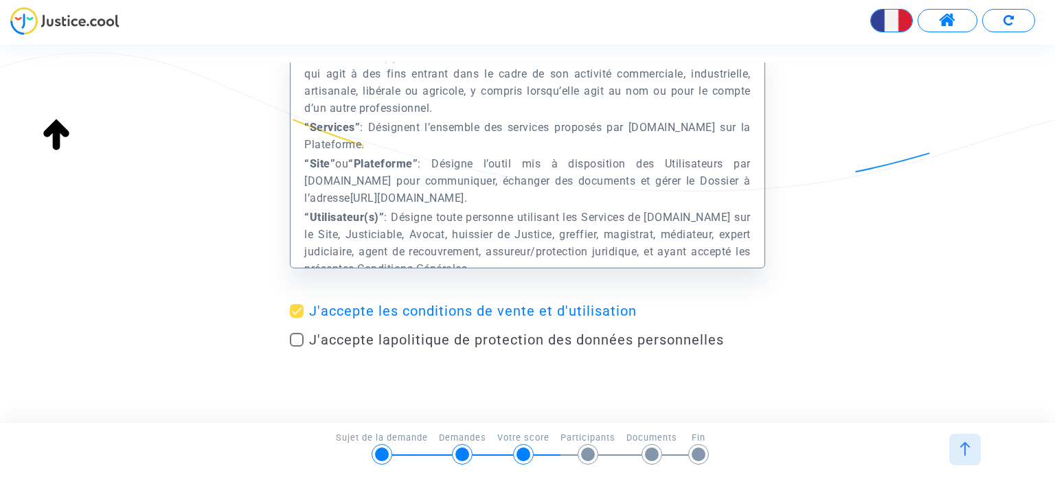
scroll to position [110, 0]
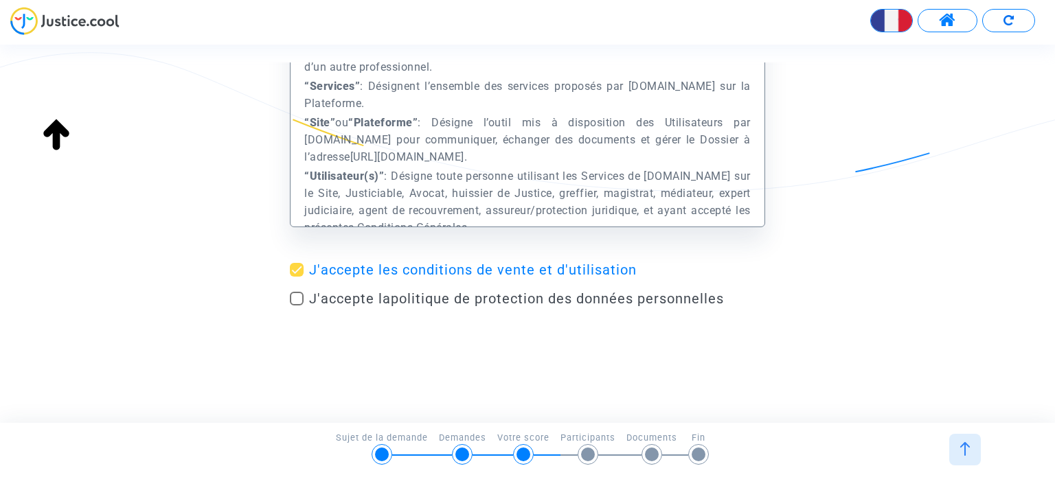
click at [294, 297] on span at bounding box center [297, 299] width 14 height 14
click at [296, 306] on input "J'accepte la politique de protection des données personnelles" at bounding box center [296, 306] width 1 height 1
checkbox input "true"
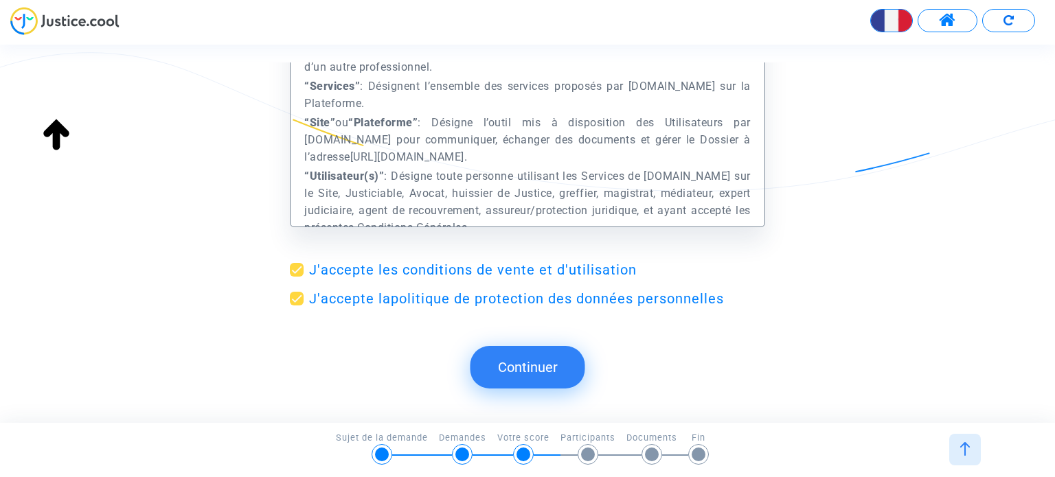
click at [537, 370] on button "Continuer" at bounding box center [528, 367] width 115 height 43
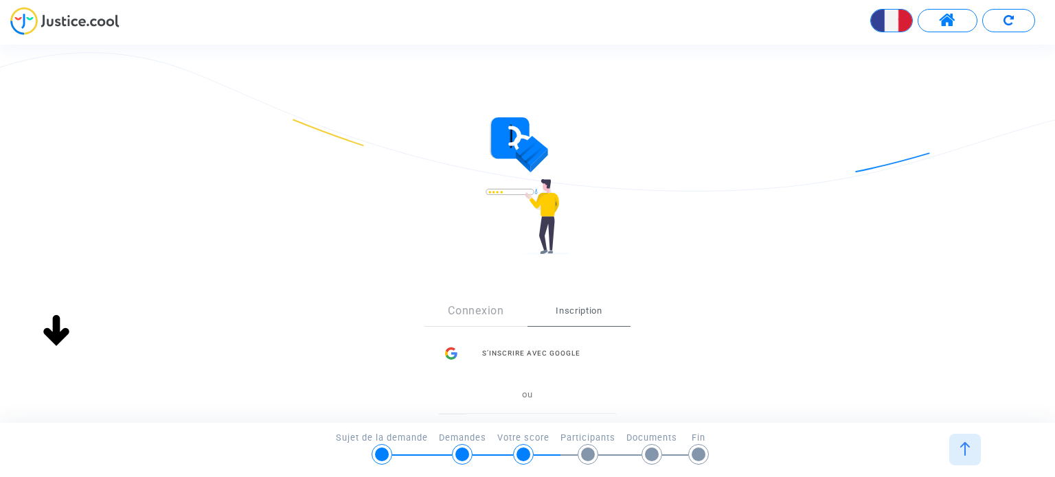
scroll to position [206, 0]
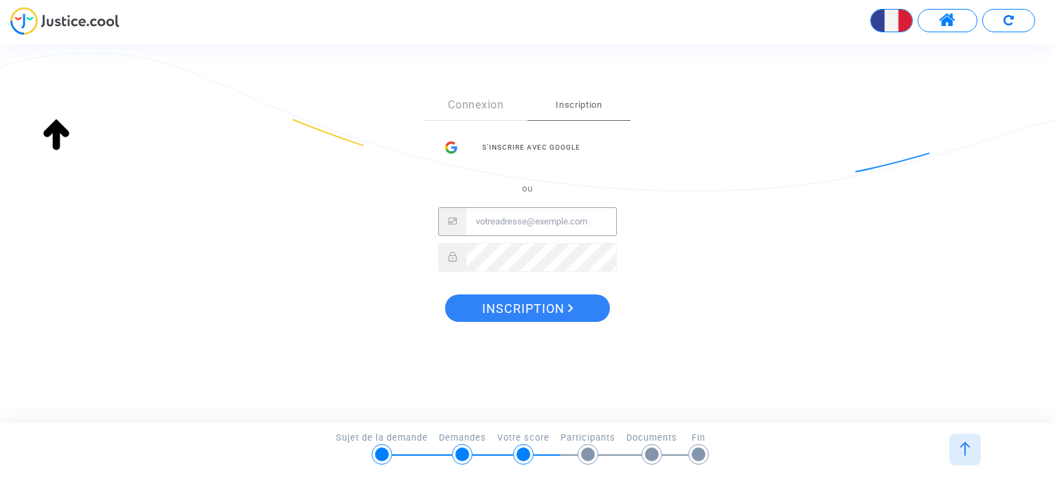
click at [518, 227] on input "Email" at bounding box center [541, 221] width 150 height 27
type input "[EMAIL_ADDRESS][DOMAIN_NAME]"
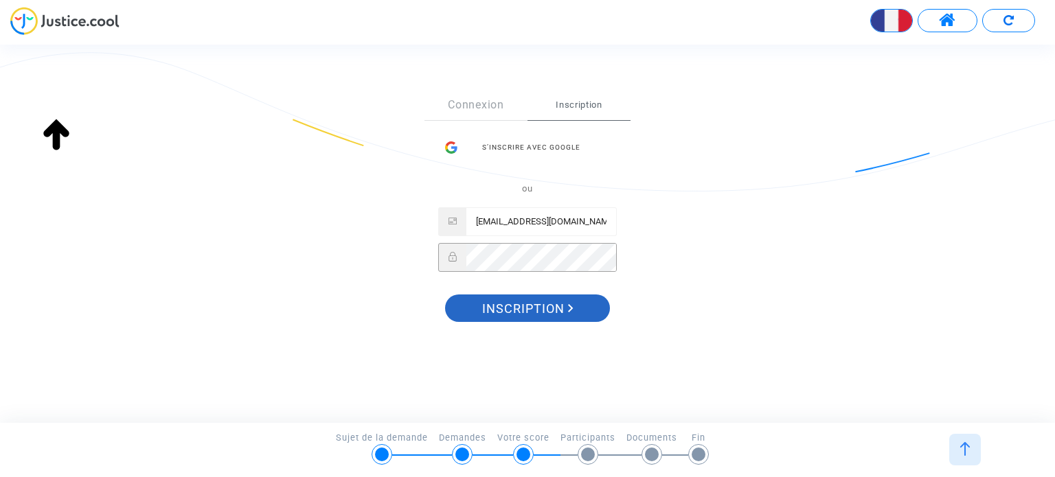
click at [519, 309] on span "Inscription" at bounding box center [527, 309] width 91 height 29
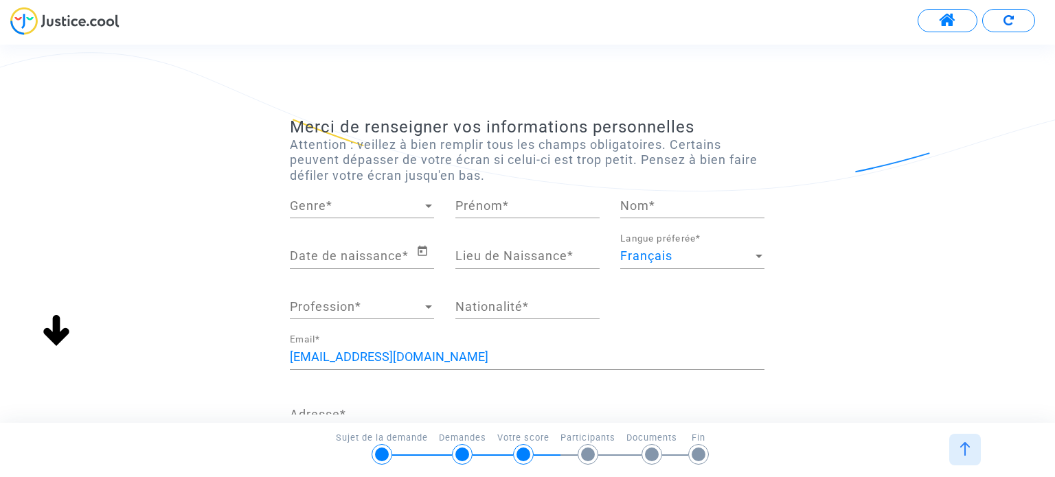
click at [348, 213] on div "Genre Genre *" at bounding box center [362, 200] width 144 height 35
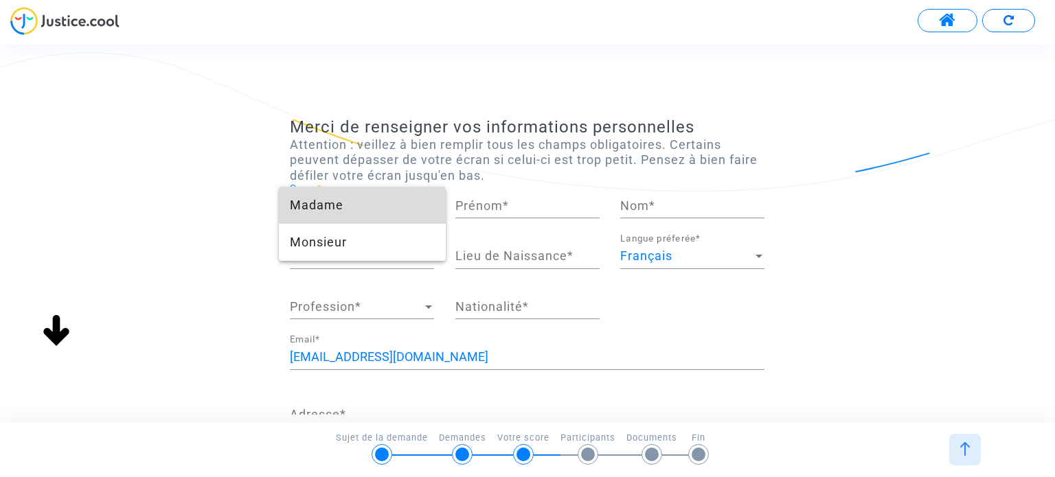
drag, startPoint x: 335, startPoint y: 207, endPoint x: 370, endPoint y: 206, distance: 34.4
click at [337, 206] on span "Madame" at bounding box center [362, 205] width 144 height 37
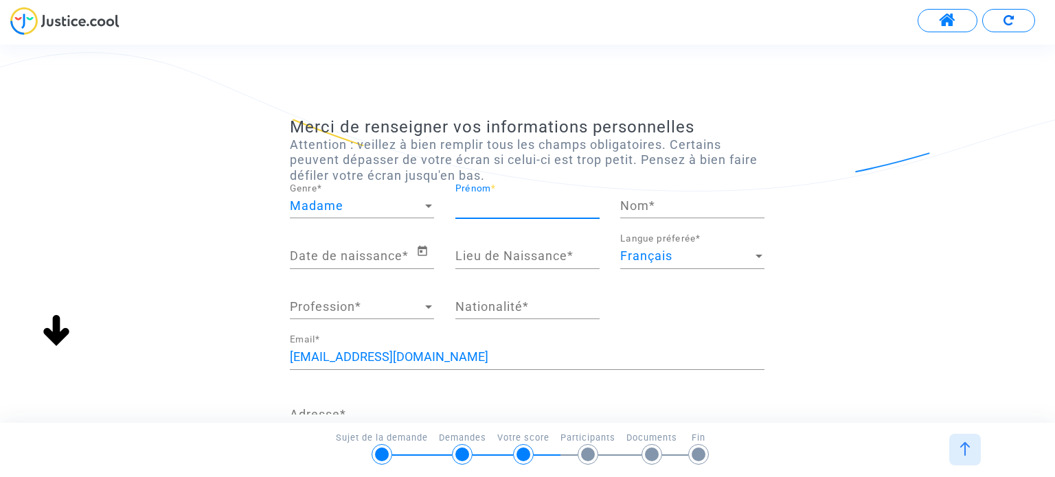
click at [484, 210] on input "Prénom *" at bounding box center [528, 206] width 144 height 14
type input "Claire"
type input "Fournier"
type input "Tours"
click at [335, 261] on input "Date de naissance *" at bounding box center [353, 256] width 126 height 14
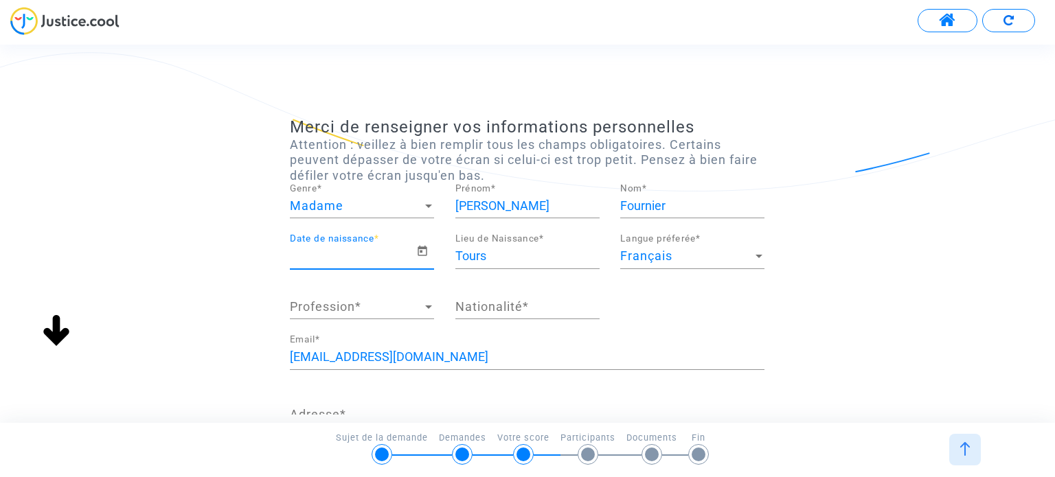
click at [331, 261] on input "Date de naissance *" at bounding box center [353, 256] width 126 height 14
click at [420, 249] on icon "Open calendar" at bounding box center [422, 251] width 12 height 16
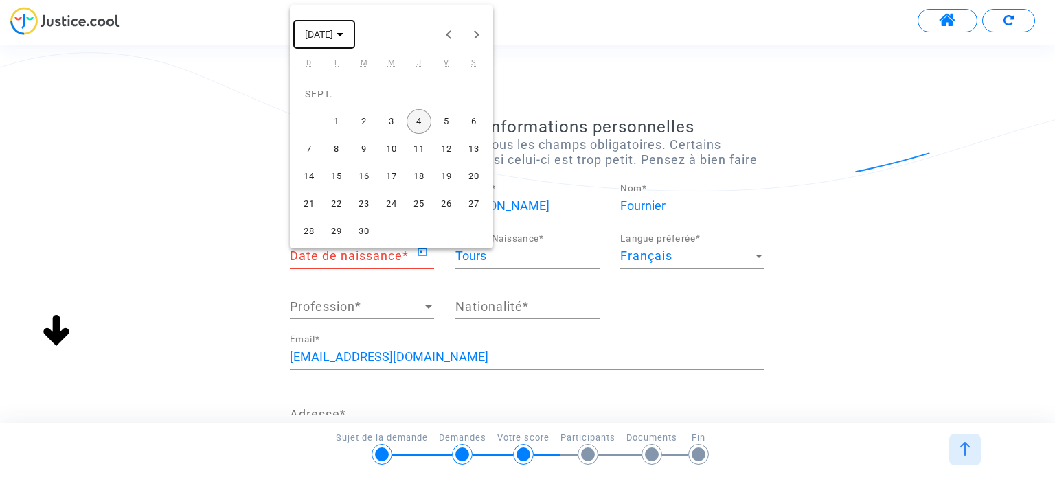
click at [344, 36] on icon "Choose month and year" at bounding box center [340, 34] width 7 height 3
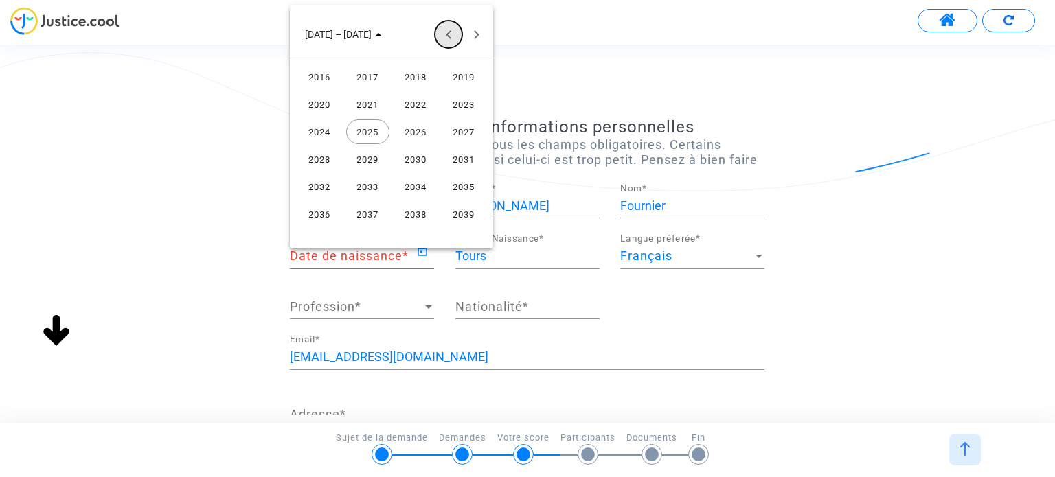
click at [451, 32] on button "Previous 24 years" at bounding box center [448, 34] width 27 height 27
click at [327, 74] on div "1968" at bounding box center [319, 77] width 43 height 25
click at [370, 101] on div "FÉVR." at bounding box center [367, 104] width 43 height 25
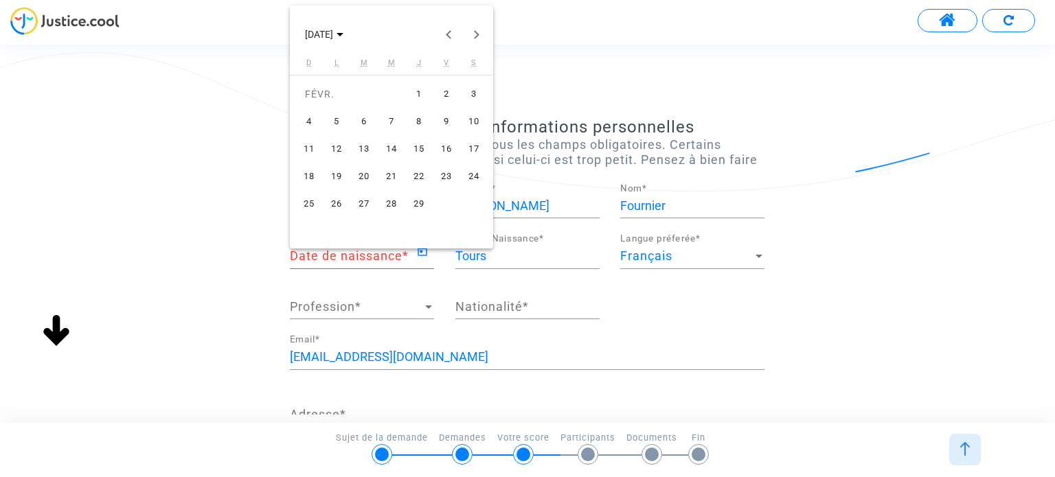
click at [448, 117] on div "9" at bounding box center [446, 121] width 25 height 25
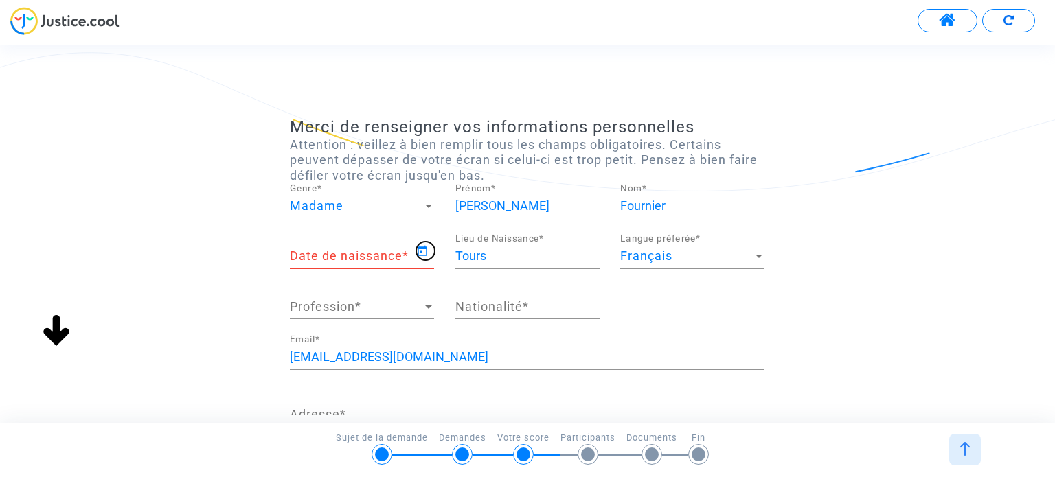
type input "09/02/1968"
click at [522, 258] on input "Tours" at bounding box center [528, 256] width 144 height 14
drag, startPoint x: 522, startPoint y: 258, endPoint x: 409, endPoint y: 254, distance: 113.4
click at [409, 254] on div "09/02/1968 Date de naissance * Tours Lieu de Naissance * Français Langue préfer…" at bounding box center [527, 284] width 495 height 101
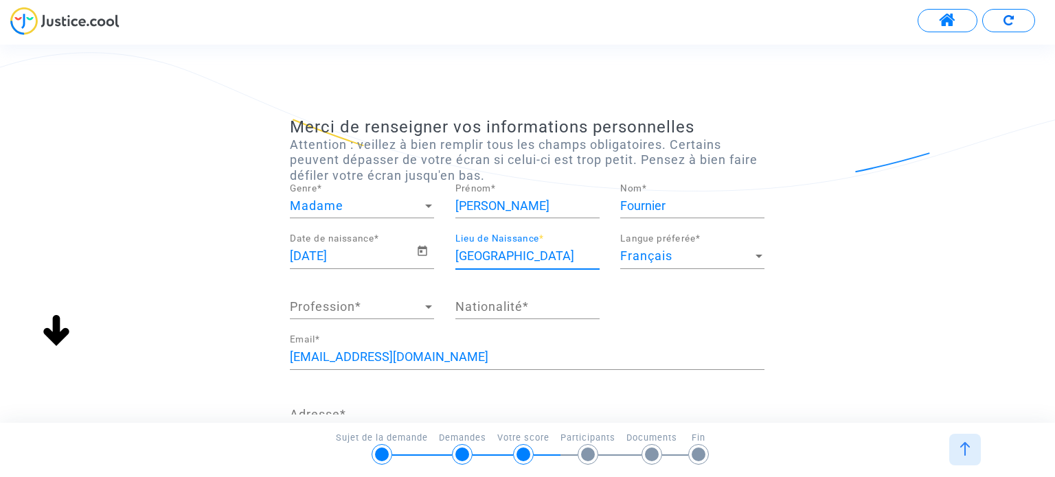
type input "Blois"
click at [324, 306] on span "Profession" at bounding box center [356, 307] width 132 height 14
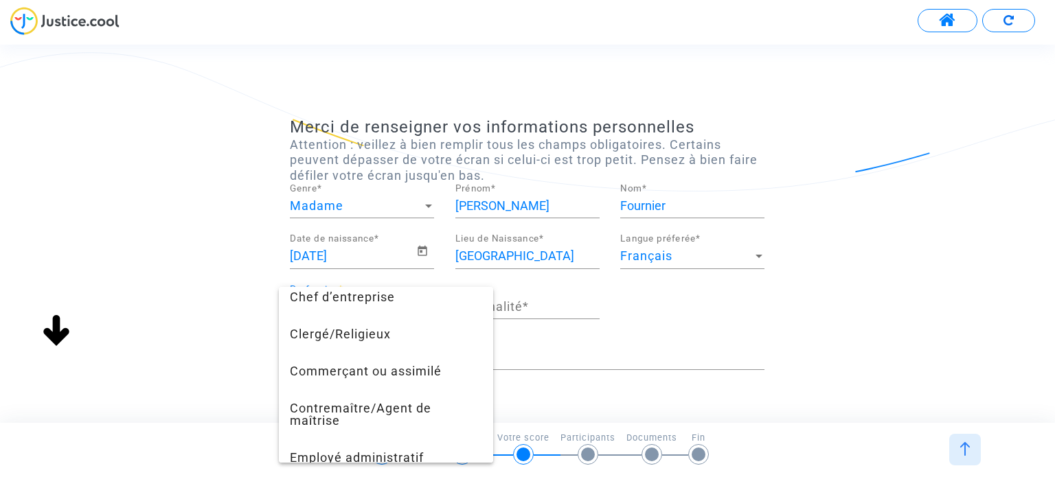
scroll to position [275, 0]
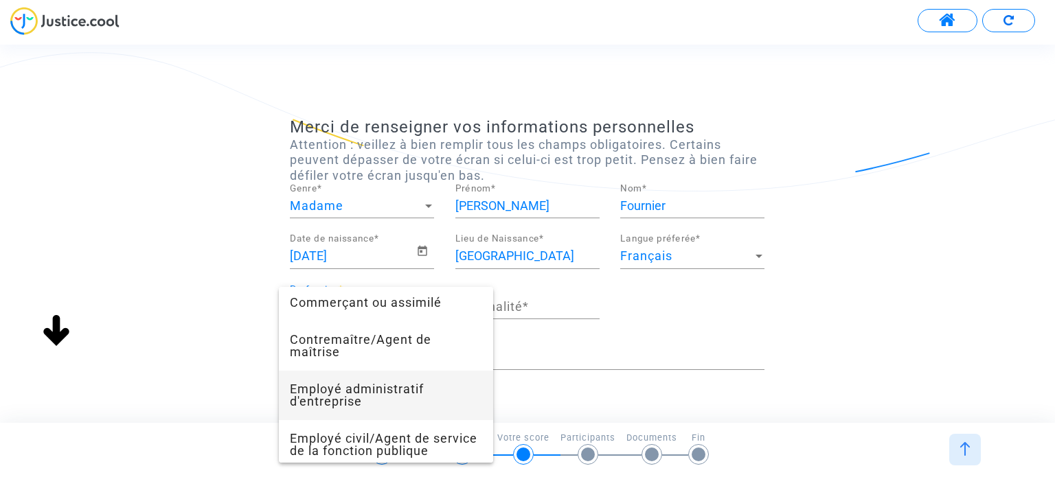
click at [350, 394] on span "Employé administratif d'entreprise" at bounding box center [386, 395] width 192 height 49
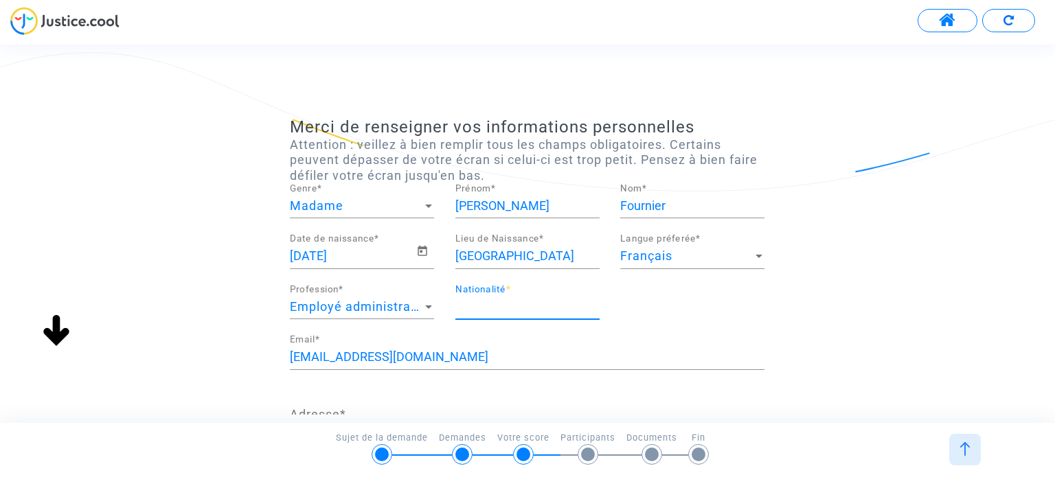
click at [517, 308] on input "Nationalité *" at bounding box center [528, 307] width 144 height 14
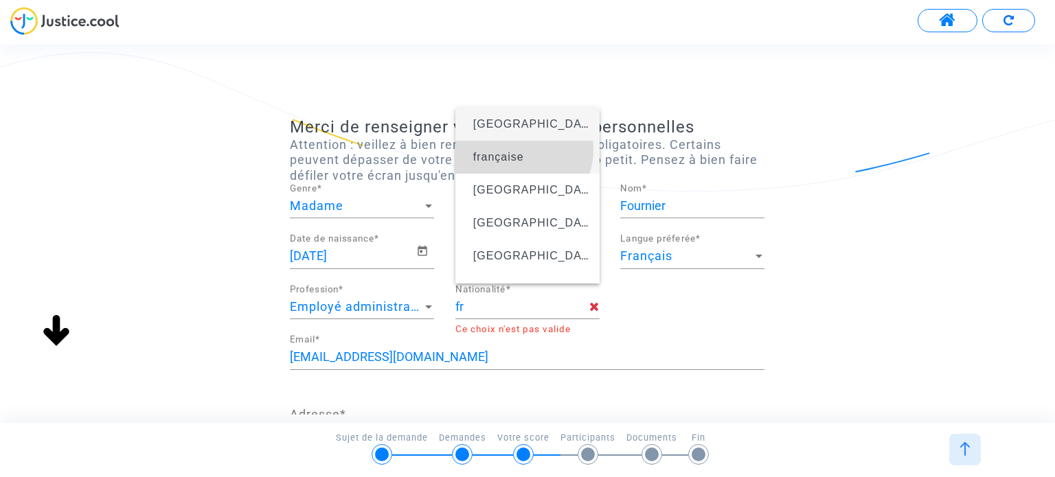
click at [519, 151] on span "française" at bounding box center [498, 157] width 51 height 12
type input "française"
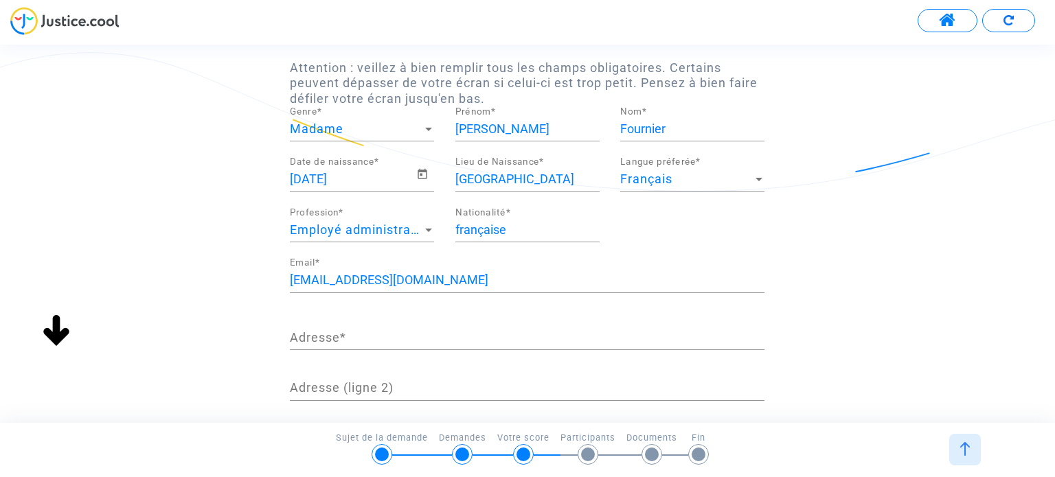
scroll to position [137, 0]
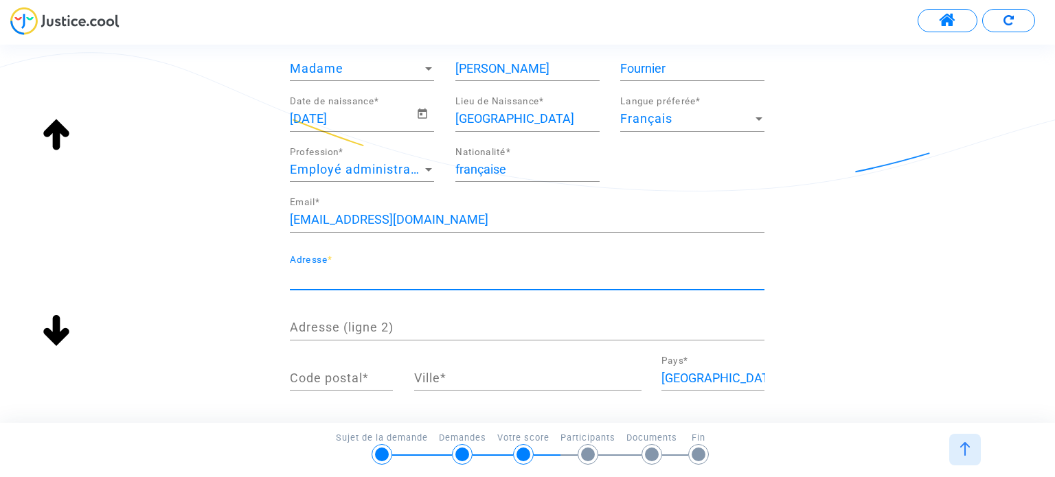
click at [368, 274] on input "Adresse *" at bounding box center [527, 278] width 475 height 14
type input "11 Rue Anders Celsius"
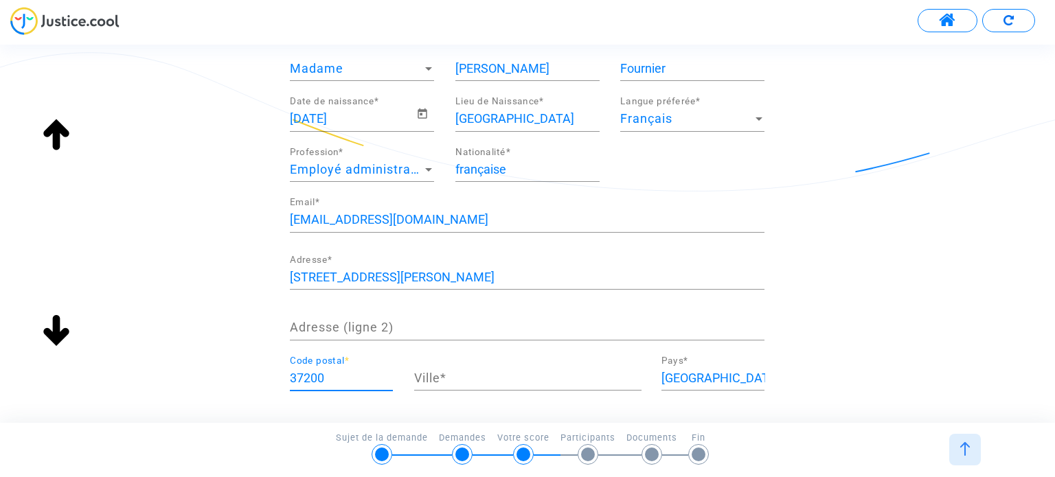
type input "37200"
click at [453, 376] on input "tours" at bounding box center [527, 379] width 227 height 14
drag, startPoint x: 392, startPoint y: 376, endPoint x: 359, endPoint y: 376, distance: 33.0
click at [360, 376] on div "37200 Code postal * tours Ville * France Pays *" at bounding box center [527, 382] width 495 height 52
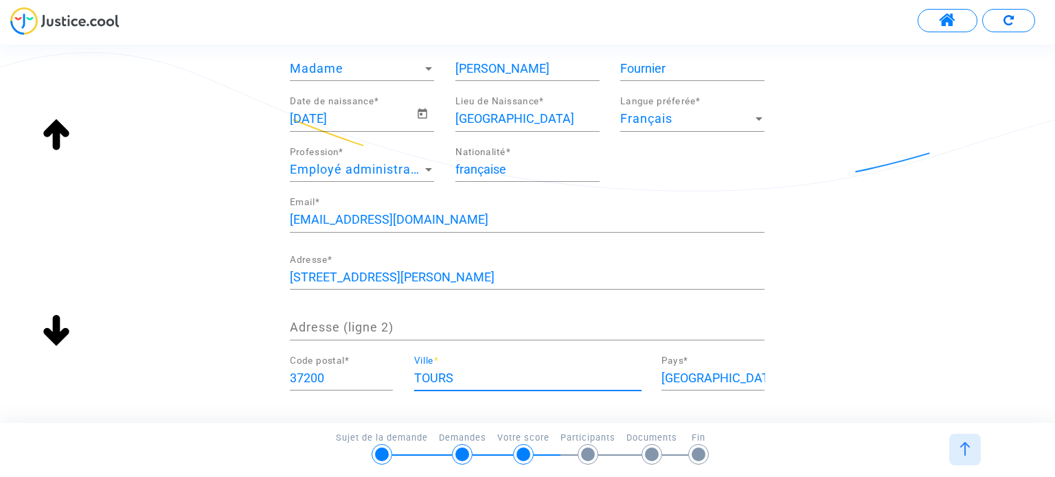
type input "TOURS"
click at [869, 234] on div "Merci de renseigner vos informations personnelles Attention : veillez à bien re…" at bounding box center [527, 246] width 1055 height 532
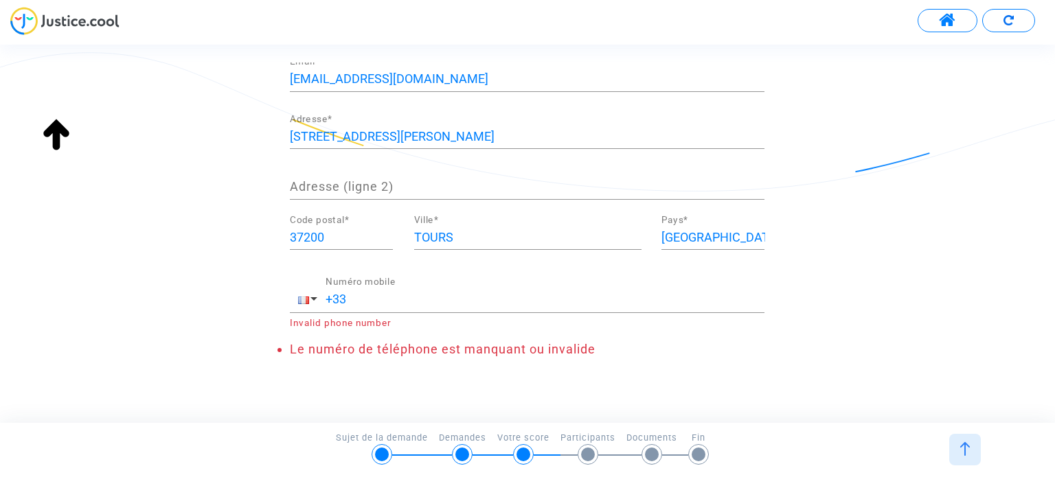
scroll to position [300, 0]
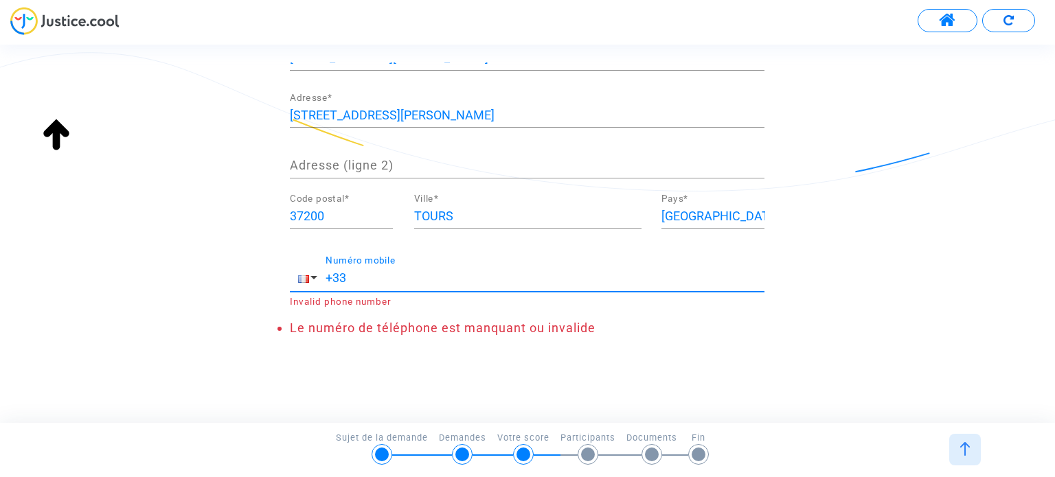
click at [414, 280] on input "+33" at bounding box center [545, 278] width 439 height 14
click at [346, 279] on input "+33603107993" at bounding box center [545, 278] width 439 height 14
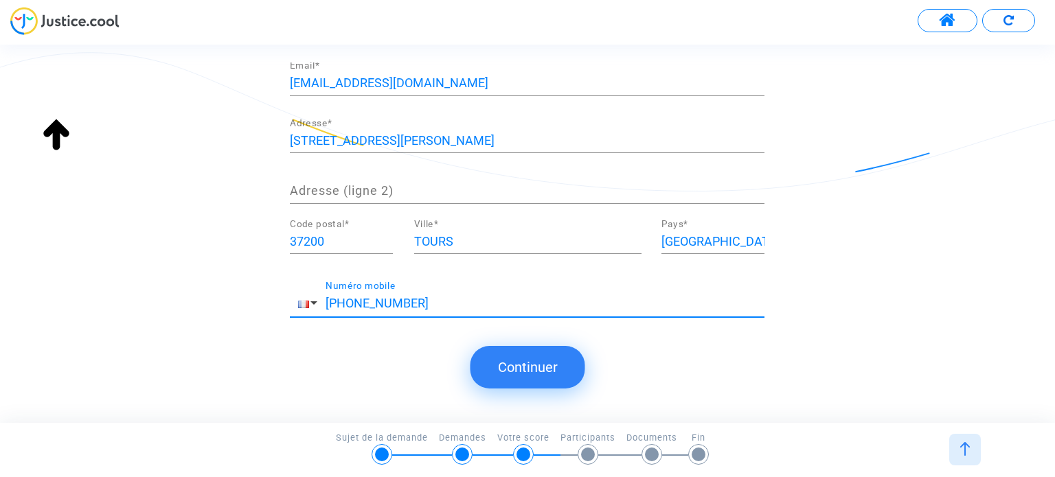
scroll to position [271, 0]
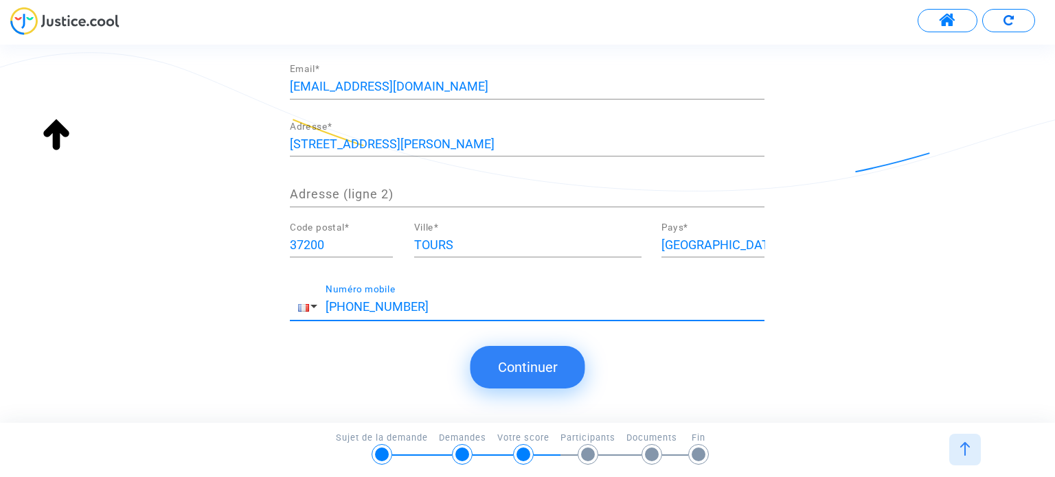
type input "+330603107993"
click at [554, 376] on button "Continuer" at bounding box center [528, 367] width 115 height 43
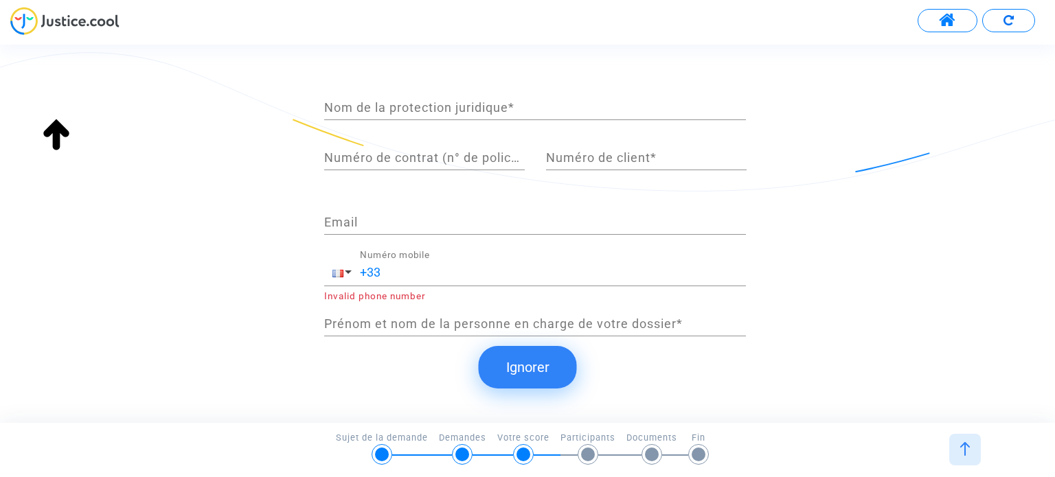
scroll to position [240, 0]
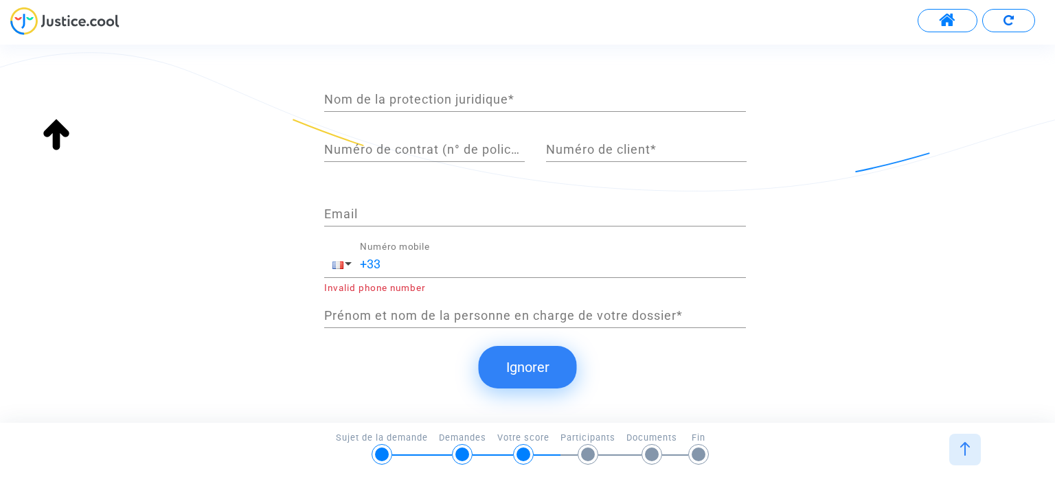
click at [543, 355] on button "Ignorer" at bounding box center [528, 367] width 98 height 43
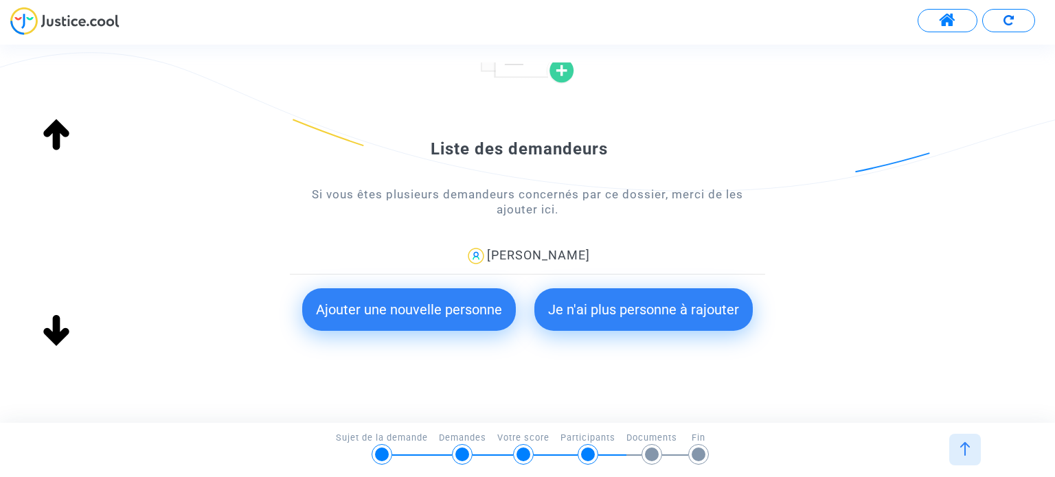
scroll to position [137, 0]
click at [623, 311] on button "Je n'ai plus personne à rajouter" at bounding box center [644, 309] width 218 height 43
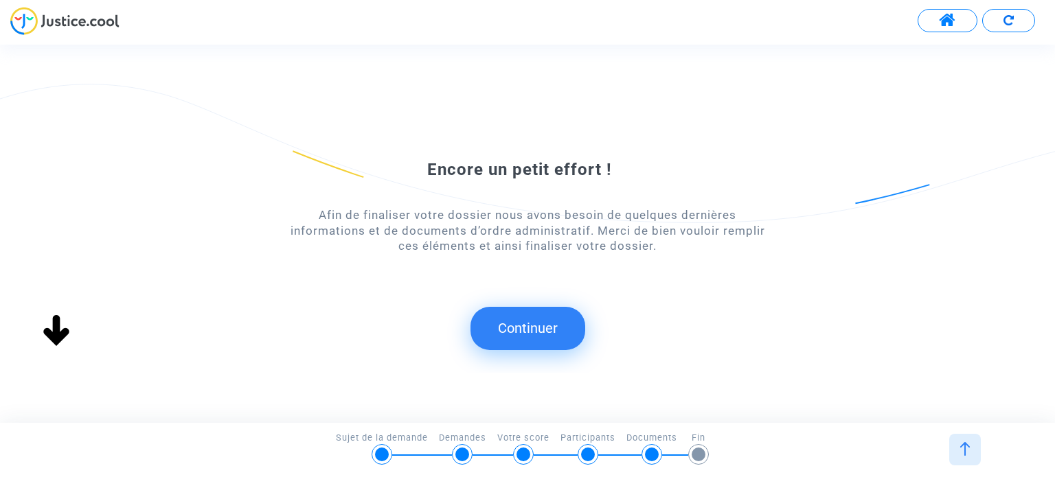
scroll to position [0, 0]
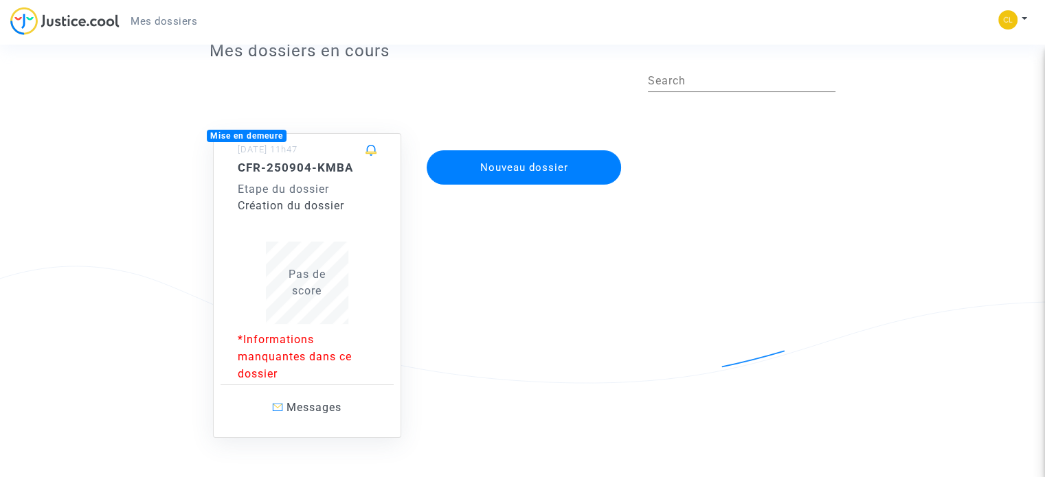
scroll to position [69, 0]
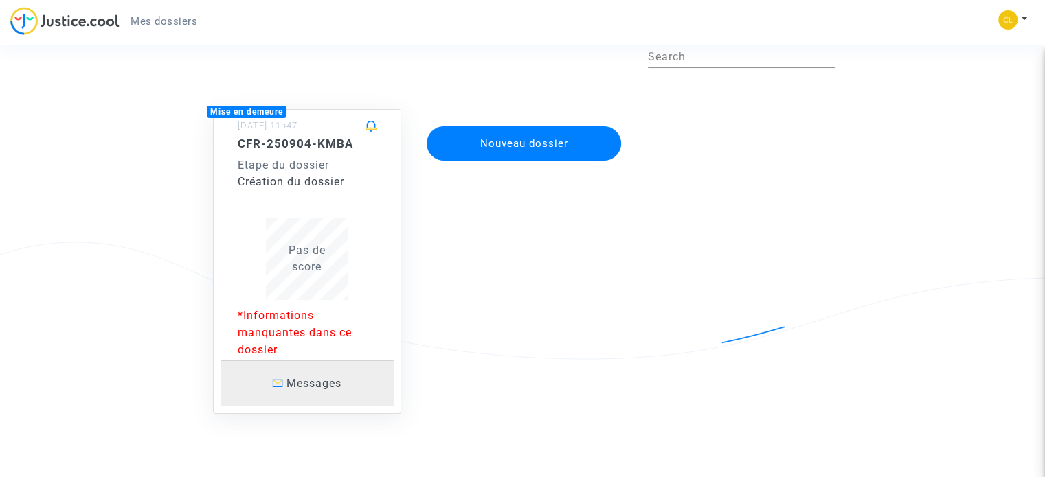
click at [324, 392] on link "Messages" at bounding box center [307, 384] width 173 height 46
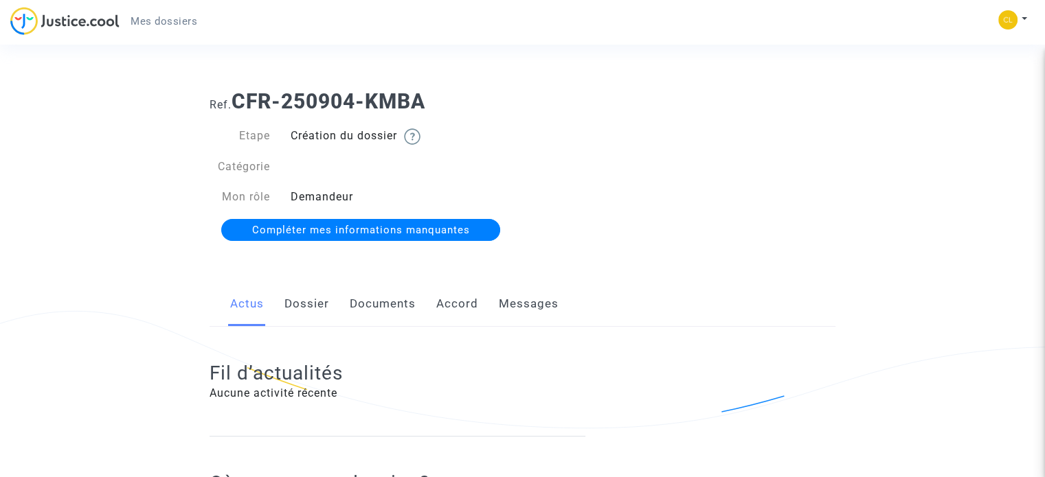
click at [353, 227] on span "Compléter mes informations manquantes" at bounding box center [361, 230] width 218 height 12
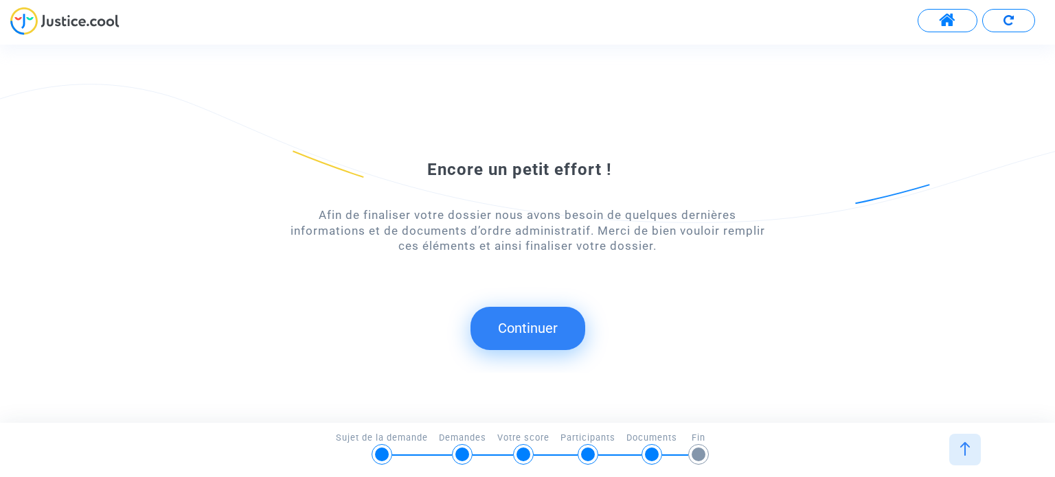
click at [532, 332] on button "Continuer" at bounding box center [528, 328] width 115 height 43
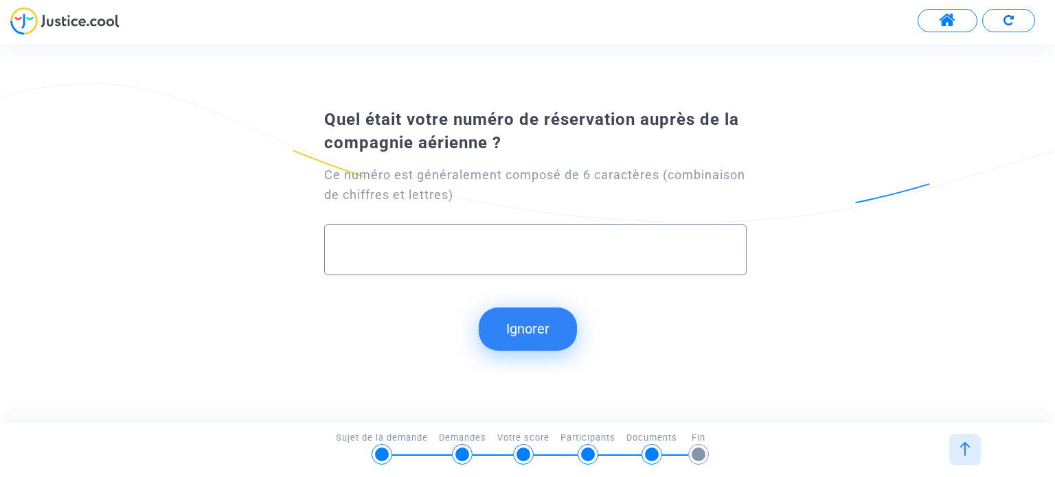
click at [345, 258] on input "text" at bounding box center [535, 251] width 393 height 16
type input "WD7TEZ"
click at [519, 320] on button "Continuer" at bounding box center [528, 329] width 115 height 43
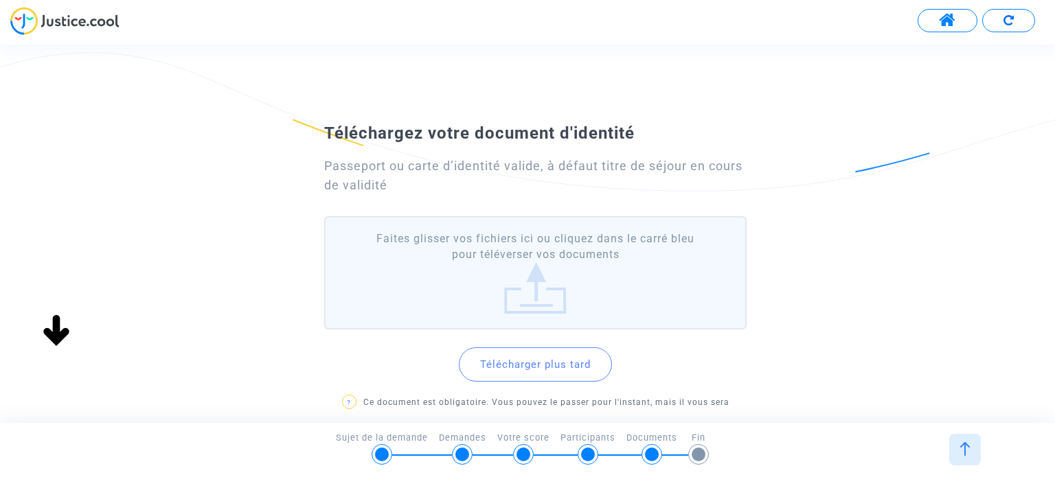
click at [517, 362] on button "Télécharger plus tard" at bounding box center [535, 365] width 153 height 34
drag, startPoint x: 519, startPoint y: 365, endPoint x: 628, endPoint y: 315, distance: 119.9
click at [699, 390] on div "Télécharger plus tard ? Ce document est obligatoire. Vous pouvez le passer pour…" at bounding box center [535, 381] width 422 height 93
click at [544, 255] on label "Faites glisser vos fichiers ici ou cliquez dans le carré bleu pour téléverser v…" at bounding box center [535, 272] width 422 height 113
click at [0, 0] on input "Faites glisser vos fichiers ici ou cliquez dans le carré bleu pour téléverser v…" at bounding box center [0, 0] width 0 height 0
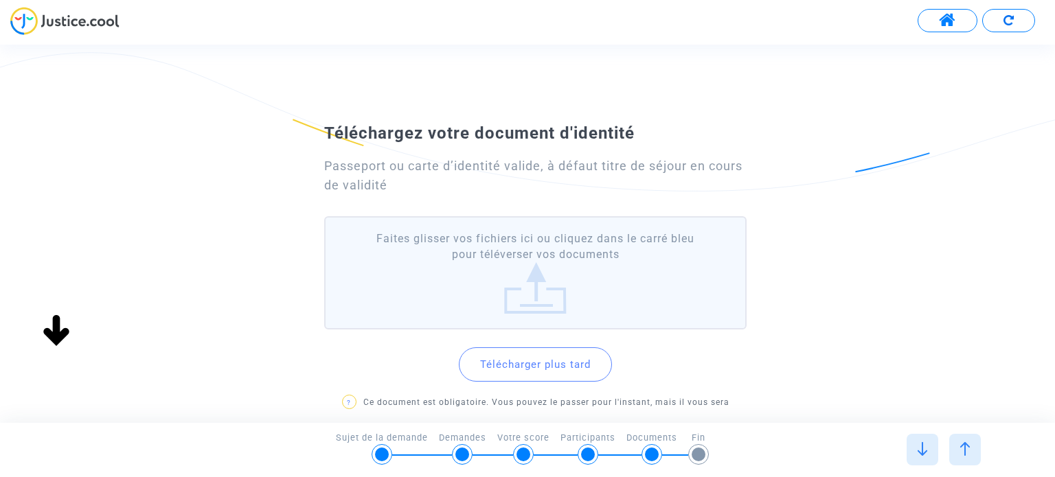
click at [525, 256] on label "Faites glisser vos fichiers ici ou cliquez dans le carré bleu pour téléverser v…" at bounding box center [535, 272] width 422 height 113
click at [0, 0] on input "Faites glisser vos fichiers ici ou cliquez dans le carré bleu pour téléverser v…" at bounding box center [0, 0] width 0 height 0
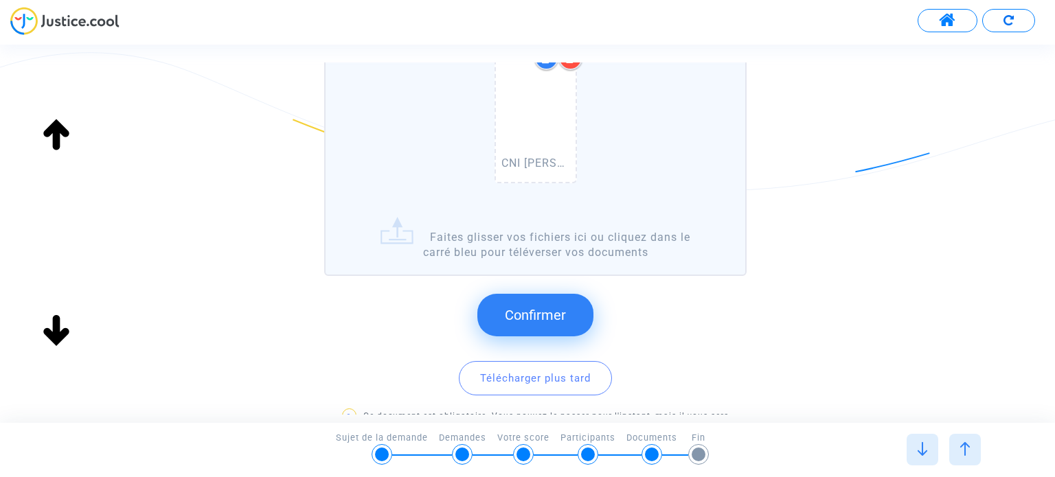
scroll to position [206, 0]
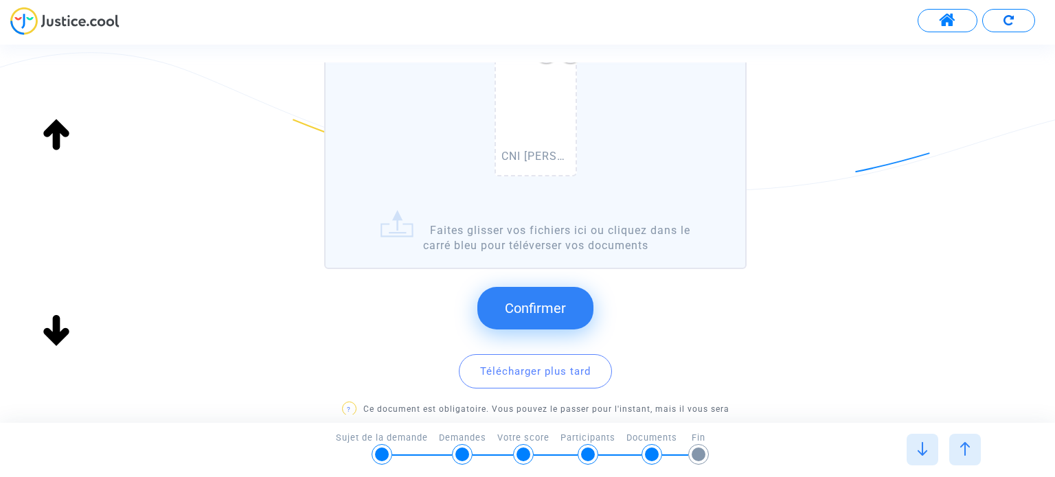
click at [543, 313] on span "Confirmer" at bounding box center [535, 308] width 61 height 16
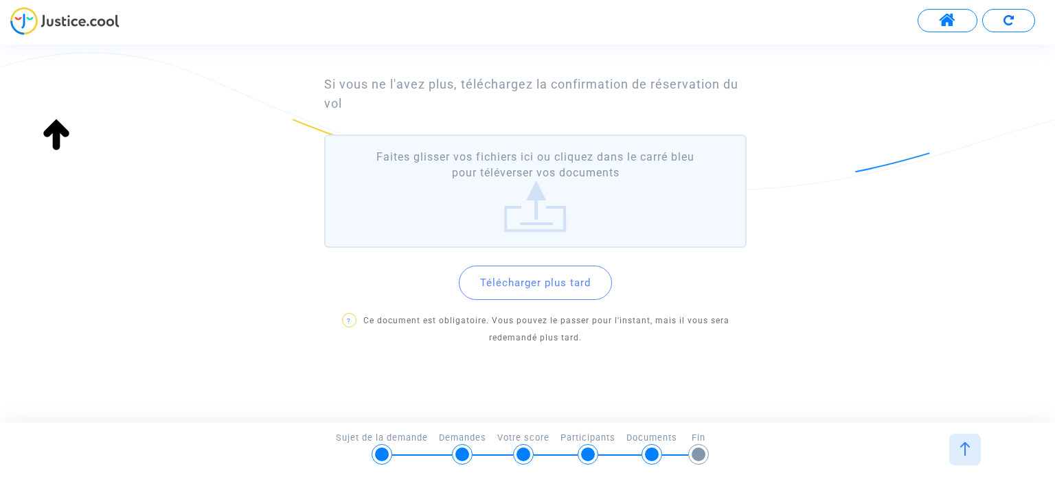
scroll to position [88, 0]
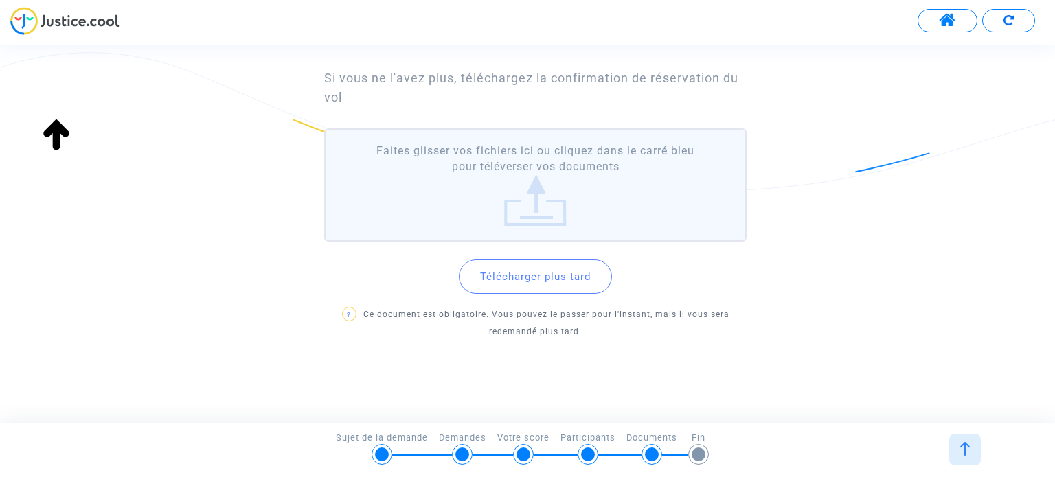
click at [522, 263] on button "Télécharger plus tard" at bounding box center [535, 277] width 153 height 34
click at [530, 192] on label "Faites glisser vos fichiers ici ou cliquez dans le carré bleu pour téléverser v…" at bounding box center [535, 184] width 422 height 113
click at [0, 0] on input "Faites glisser vos fichiers ici ou cliquez dans le carré bleu pour téléverser v…" at bounding box center [0, 0] width 0 height 0
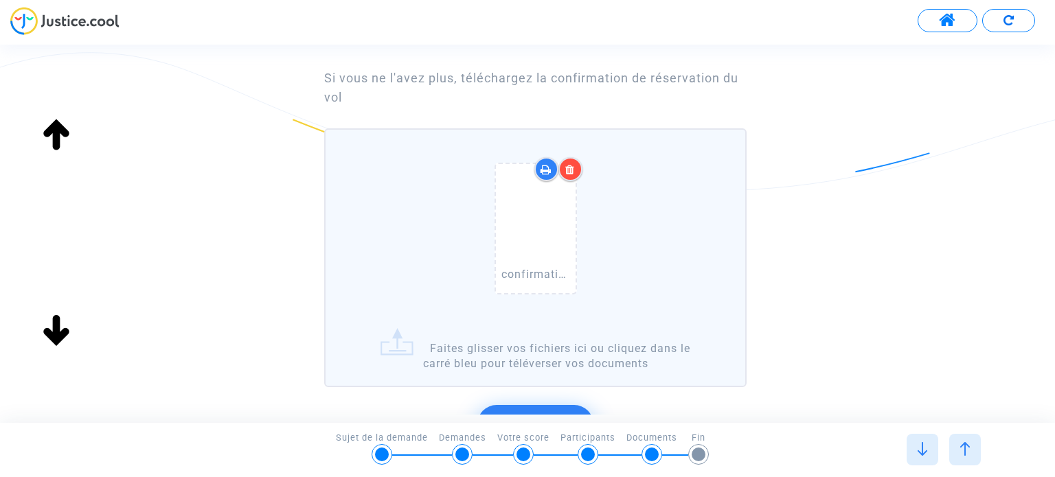
scroll to position [157, 0]
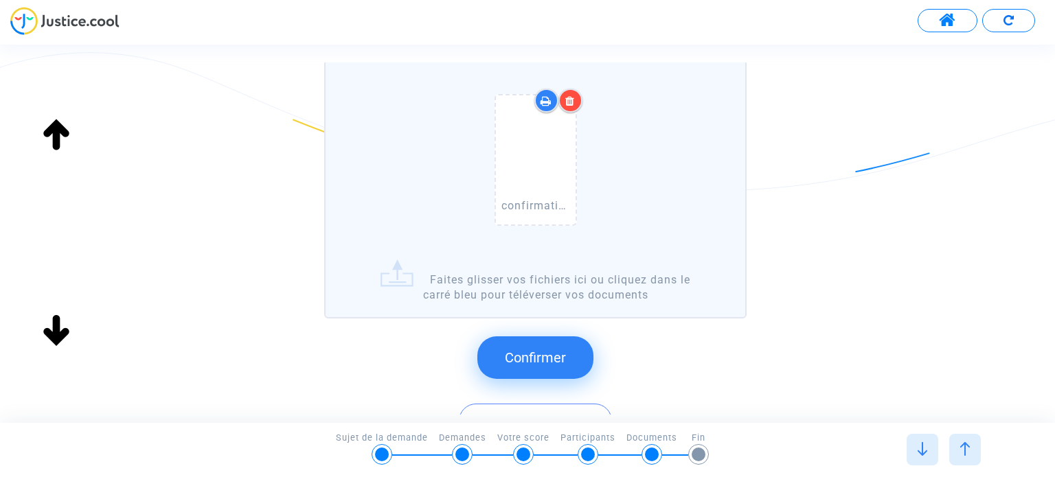
click at [536, 355] on span "Confirmer" at bounding box center [535, 358] width 61 height 16
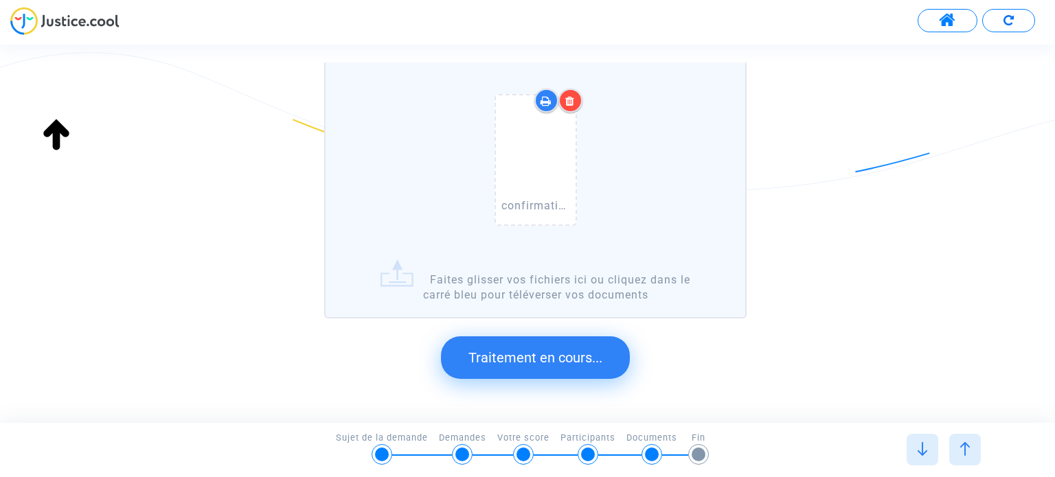
scroll to position [0, 0]
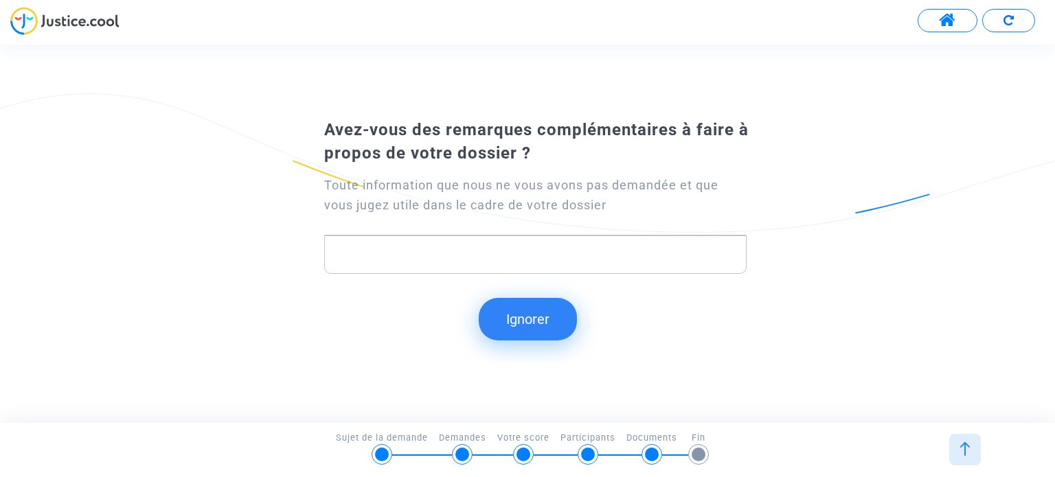
click at [367, 252] on p "Rich Text Editor, main" at bounding box center [535, 254] width 407 height 17
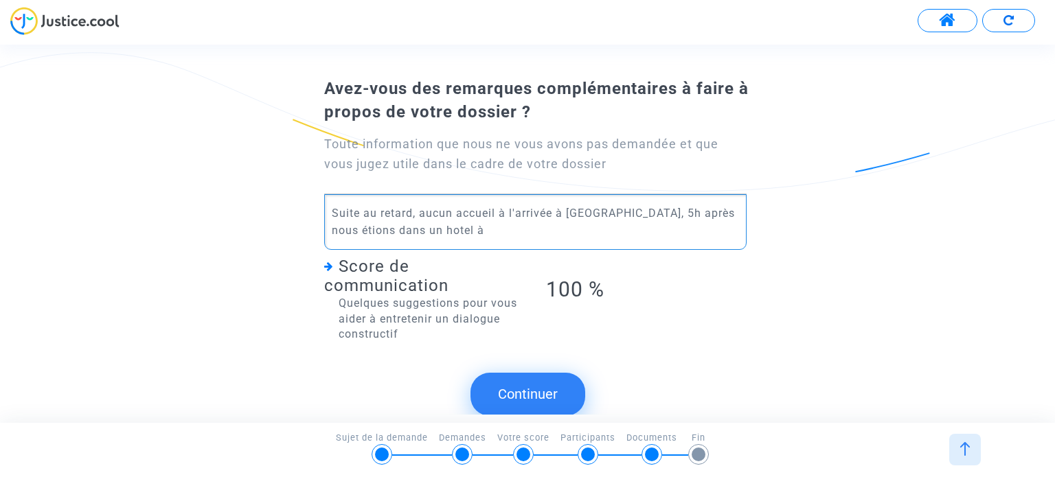
click at [625, 211] on p "Suite au retard, aucun accueil à l'arrivée à Athènes, 5h après nous étions dans…" at bounding box center [535, 222] width 407 height 34
click at [439, 234] on p "Suite au retard, aucun accueil à l'arrivée à Athènes, 6h après nous étions dans…" at bounding box center [535, 222] width 407 height 34
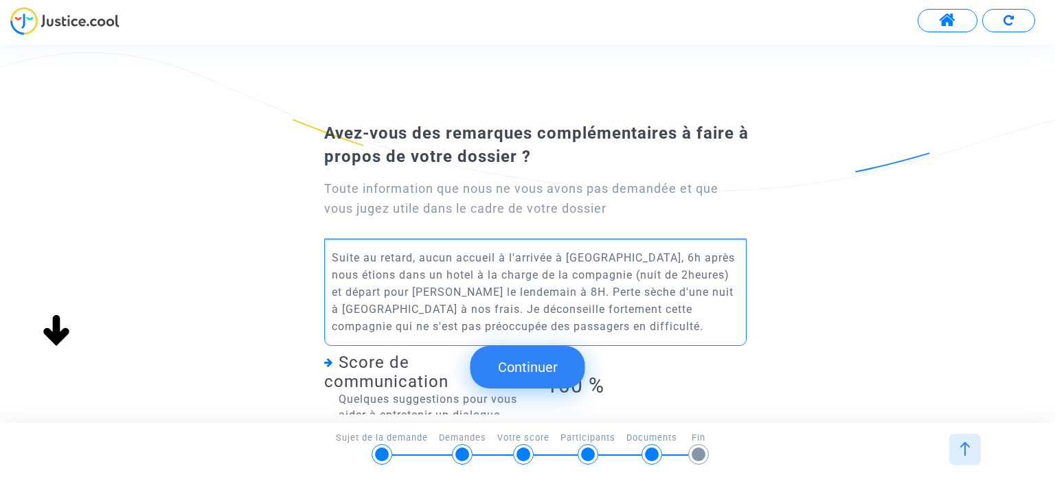
click at [412, 261] on p "Suite au retard, aucun accueil à l'arrivée à Athènes, 6h après nous étions dans…" at bounding box center [535, 292] width 407 height 86
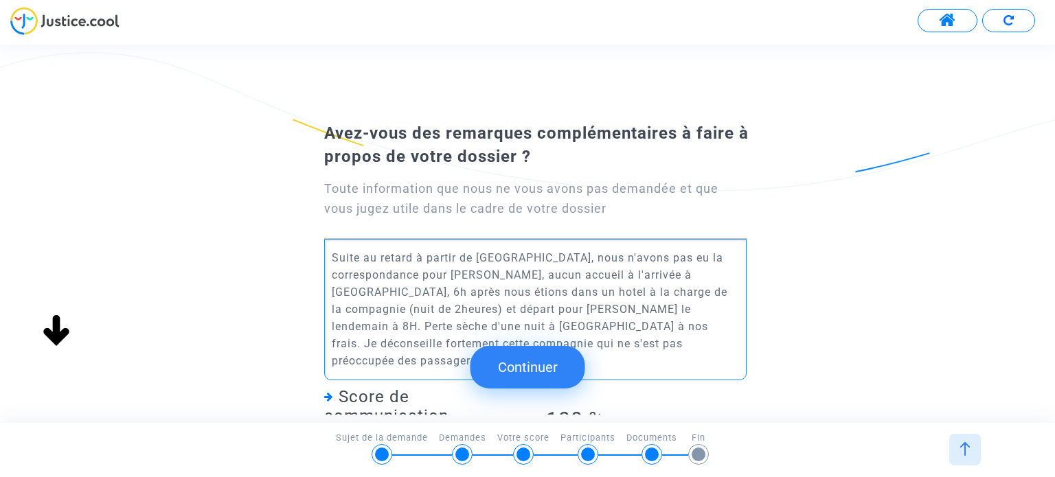
click at [412, 289] on p "Suite au retard à partir de Roissy, nous n'avons pas eu la correspondance pour …" at bounding box center [535, 309] width 407 height 120
click at [567, 308] on p "Suite au retard à partir de Roissy, nous n'avons pas eu la correspondance pour …" at bounding box center [535, 309] width 407 height 120
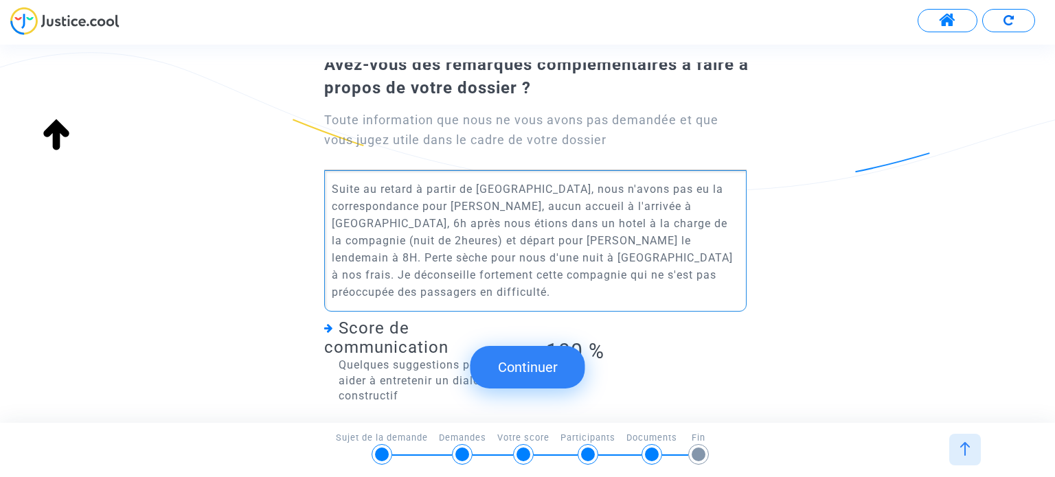
click at [552, 274] on p "Suite au retard à partir de Roissy, nous n'avons pas eu la correspondance pour …" at bounding box center [535, 241] width 407 height 120
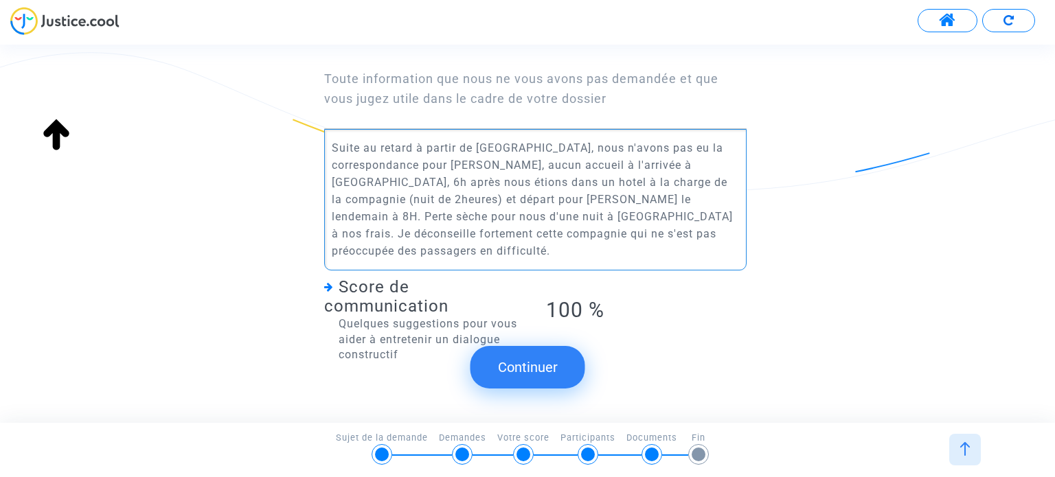
scroll to position [127, 0]
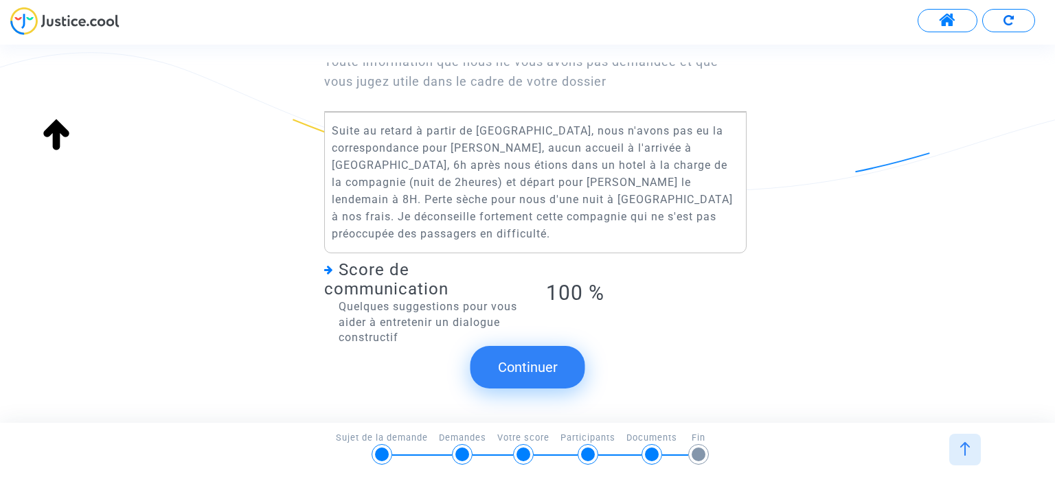
click at [545, 373] on button "Continuer" at bounding box center [528, 367] width 115 height 43
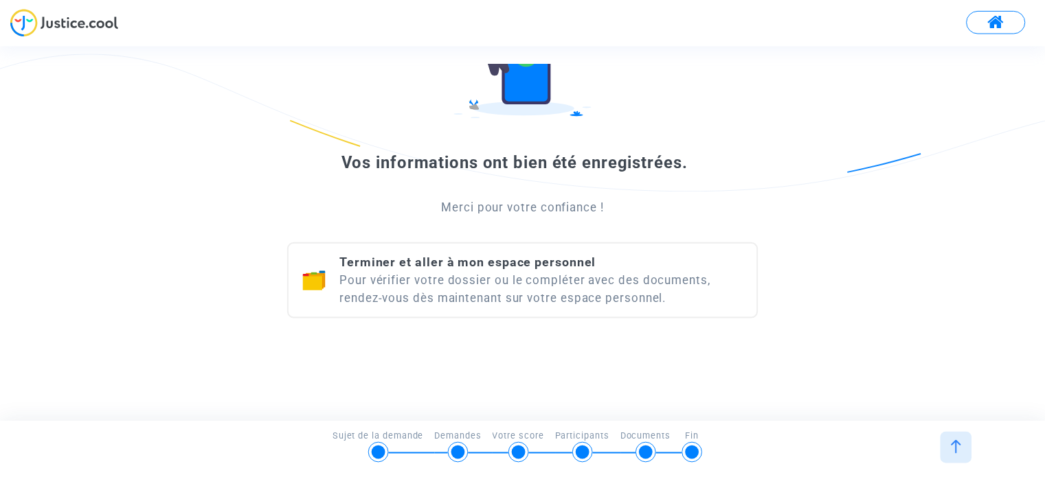
scroll to position [0, 0]
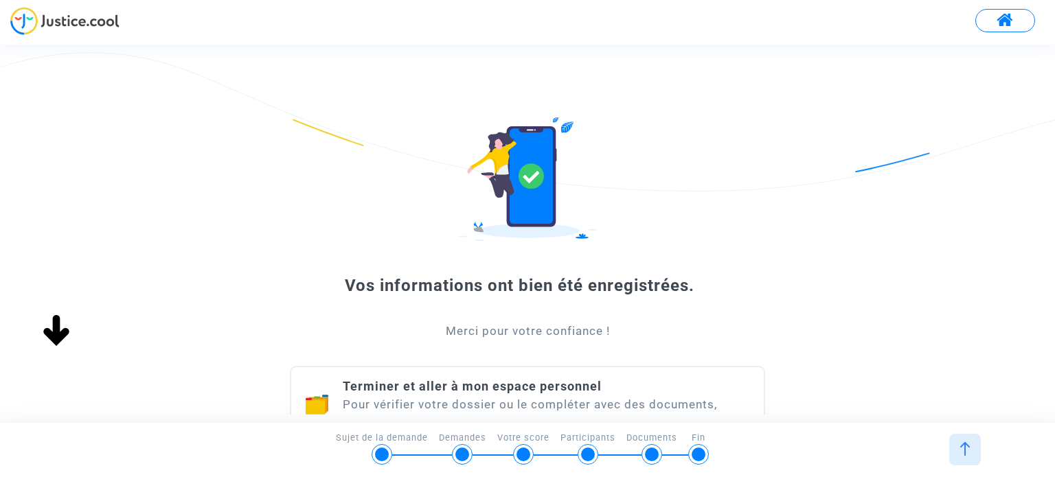
click at [1005, 15] on span at bounding box center [1005, 21] width 17 height 18
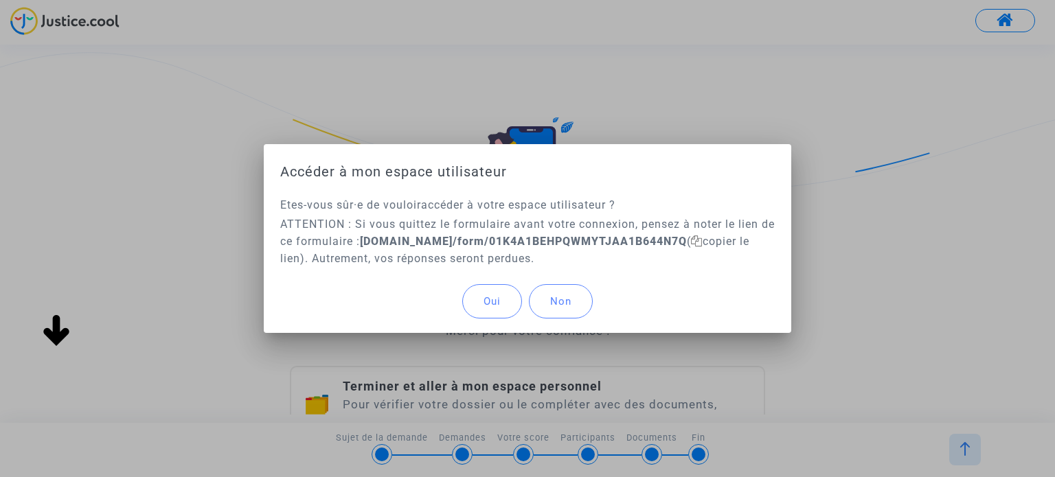
click at [480, 301] on button "Oui" at bounding box center [492, 301] width 60 height 34
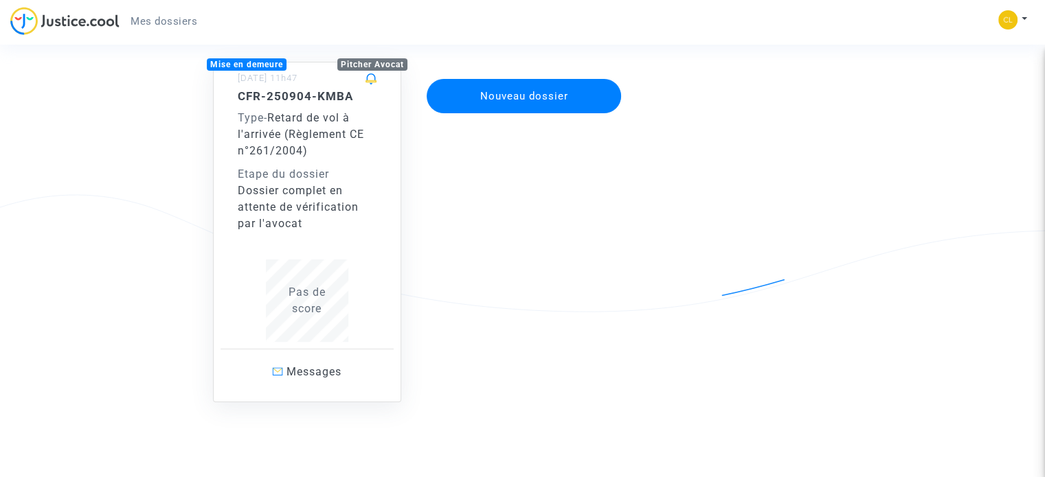
scroll to position [137, 0]
